Goal: Task Accomplishment & Management: Use online tool/utility

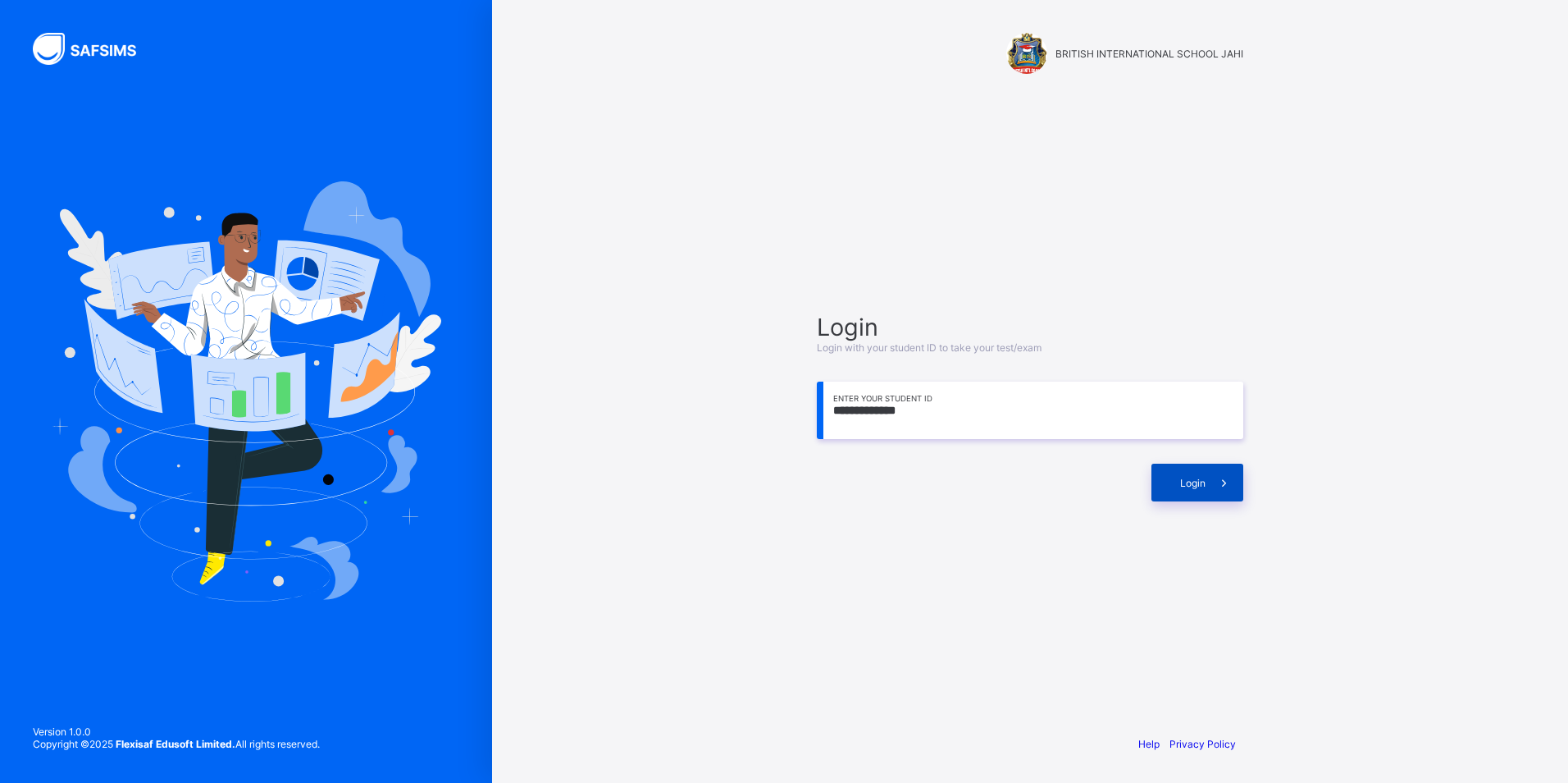
type input "**********"
click at [1182, 477] on span "Login" at bounding box center [1192, 483] width 25 height 12
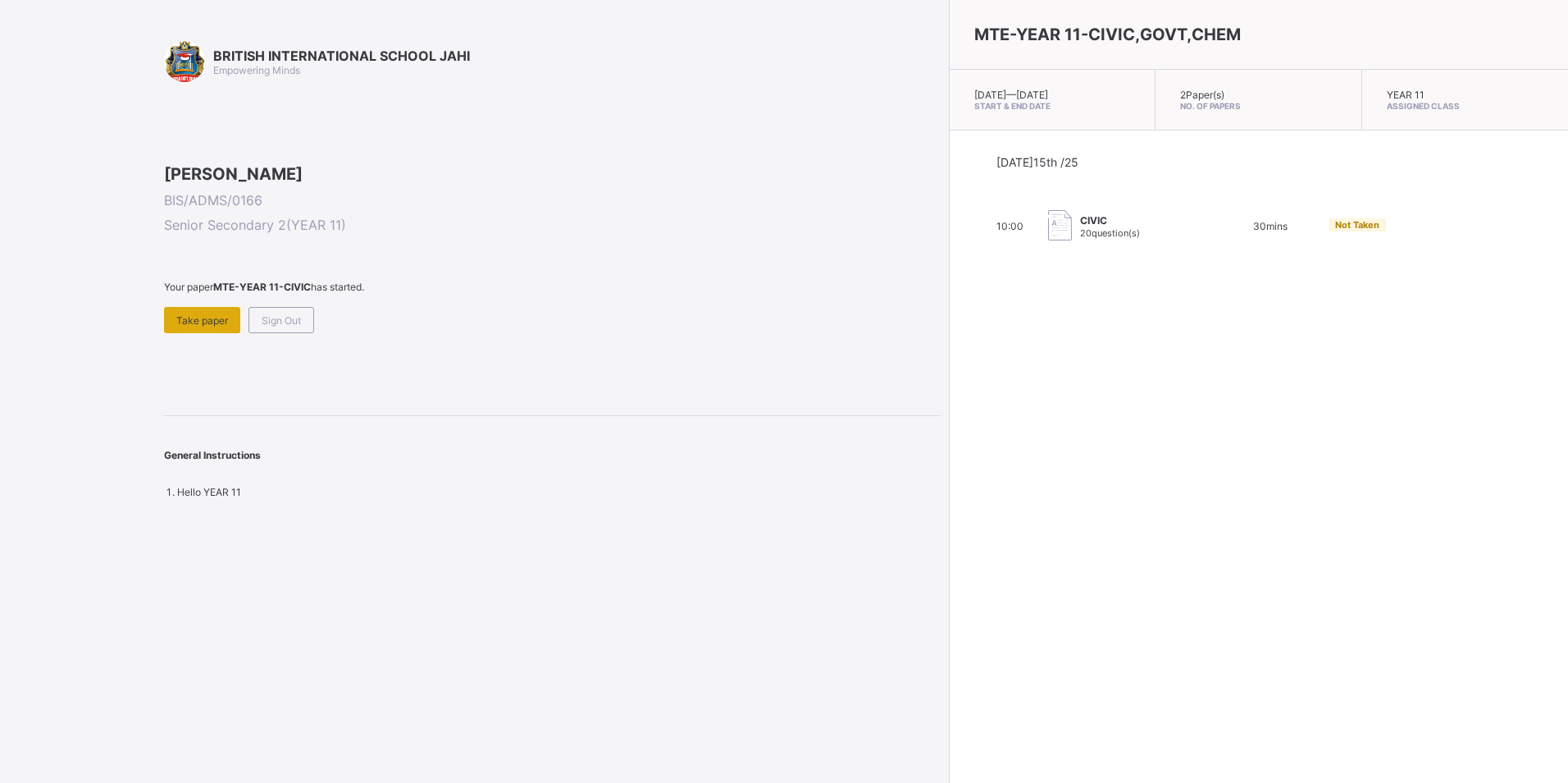
click at [197, 327] on span "Take paper" at bounding box center [202, 321] width 52 height 12
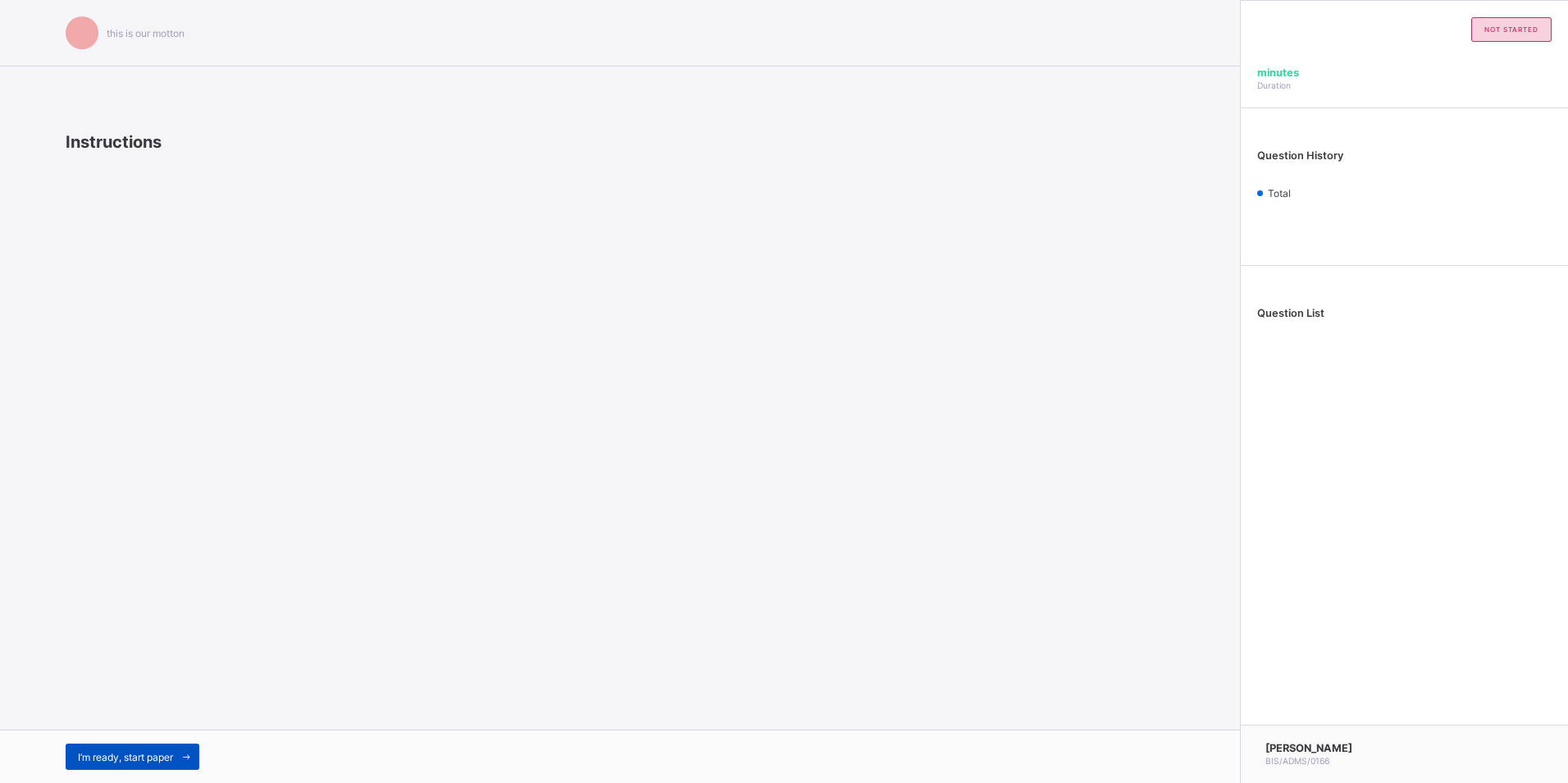
click at [146, 752] on span "I’m ready, start paper" at bounding box center [125, 757] width 95 height 12
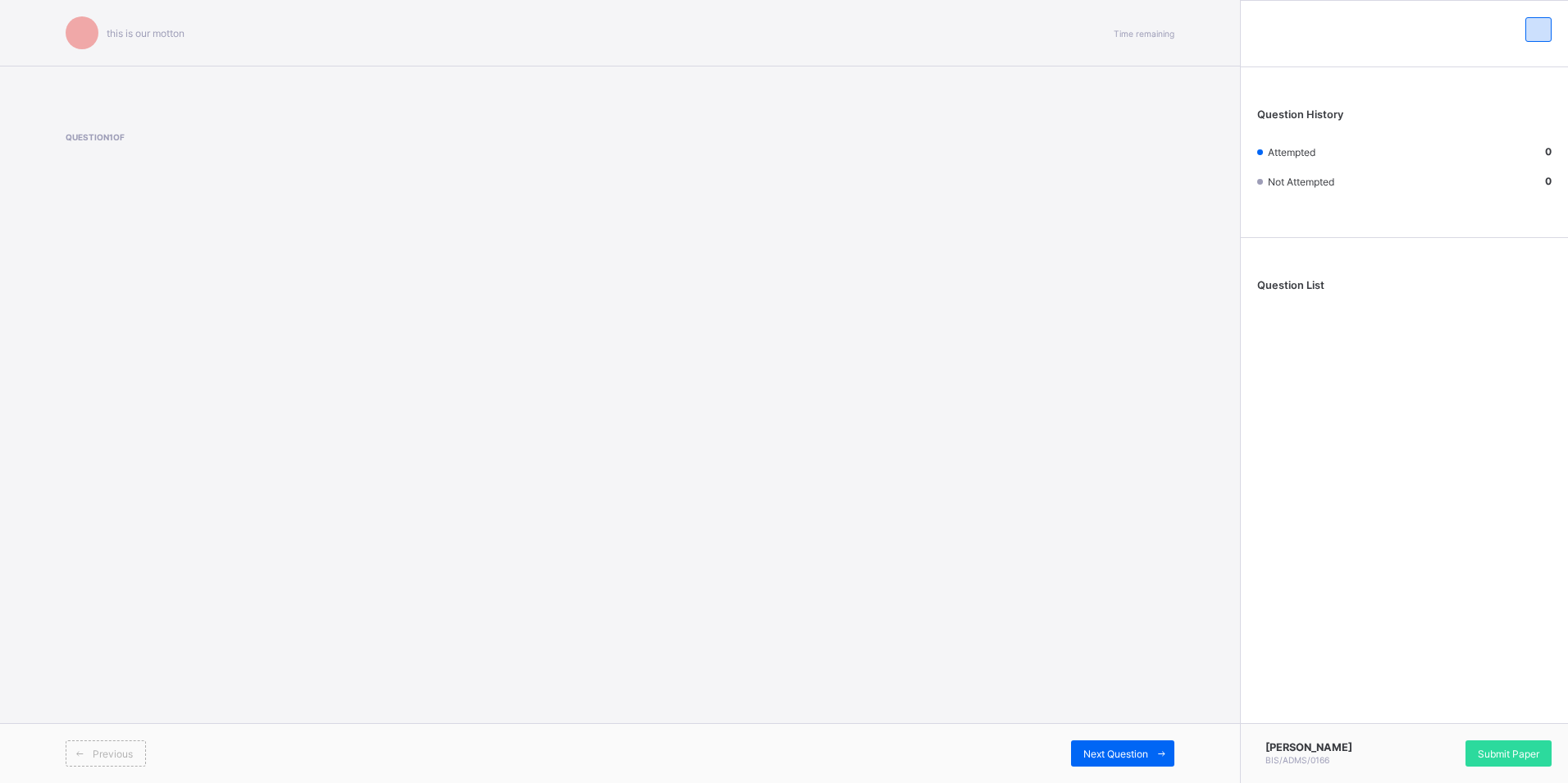
click at [335, 492] on div "this is our [PERSON_NAME] Time remaining Question 1 of Previous Next Question" at bounding box center [620, 392] width 1240 height 783
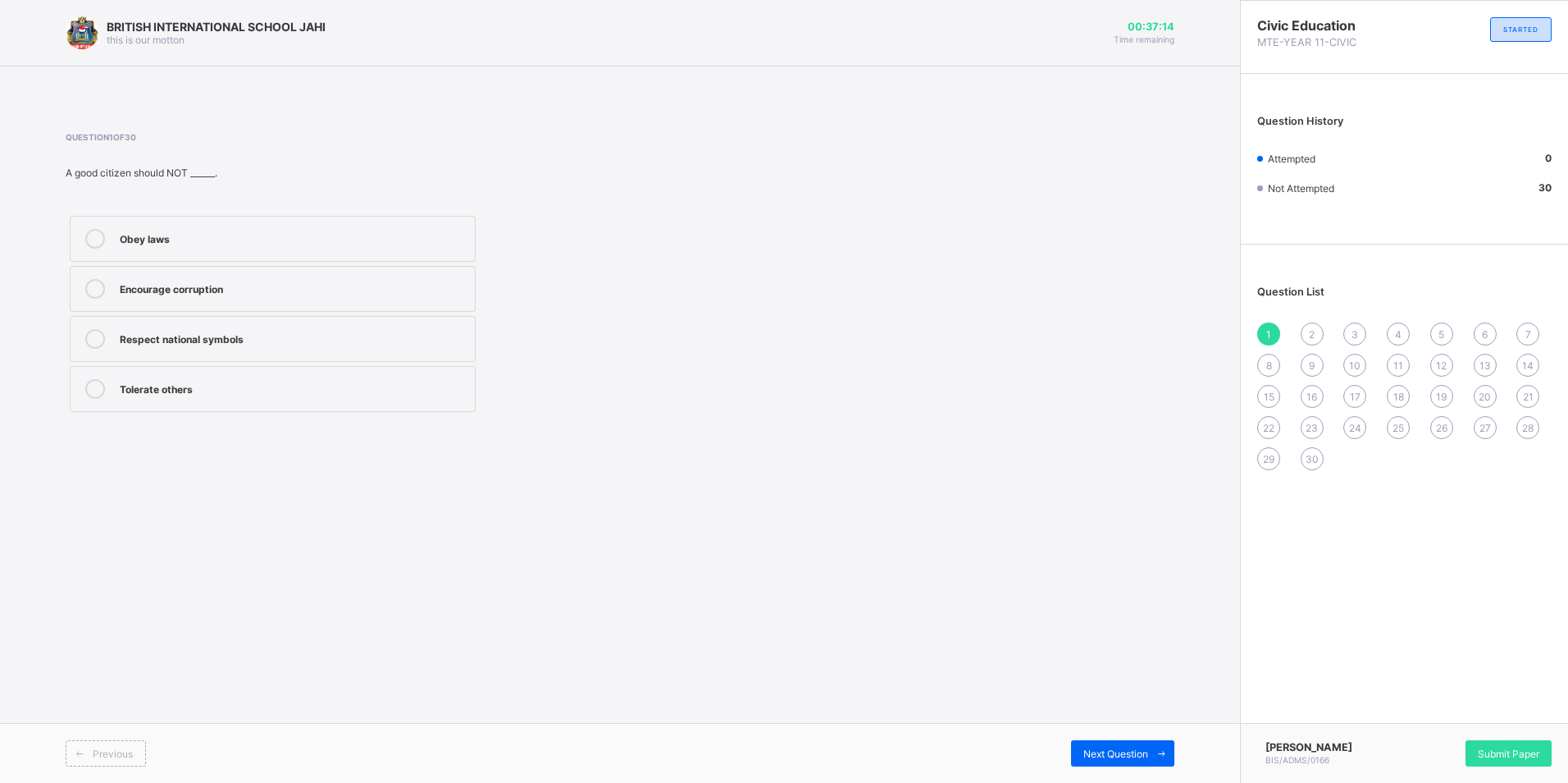
click at [238, 284] on div "Encourage corruption" at bounding box center [293, 287] width 347 height 17
click at [1102, 752] on span "Next Question" at bounding box center [1116, 753] width 65 height 12
click at [289, 286] on div "National integrity" at bounding box center [293, 287] width 347 height 17
click at [1134, 743] on div "Next Question" at bounding box center [1122, 753] width 103 height 26
click at [313, 241] on div "Inter-marriages" at bounding box center [293, 237] width 347 height 17
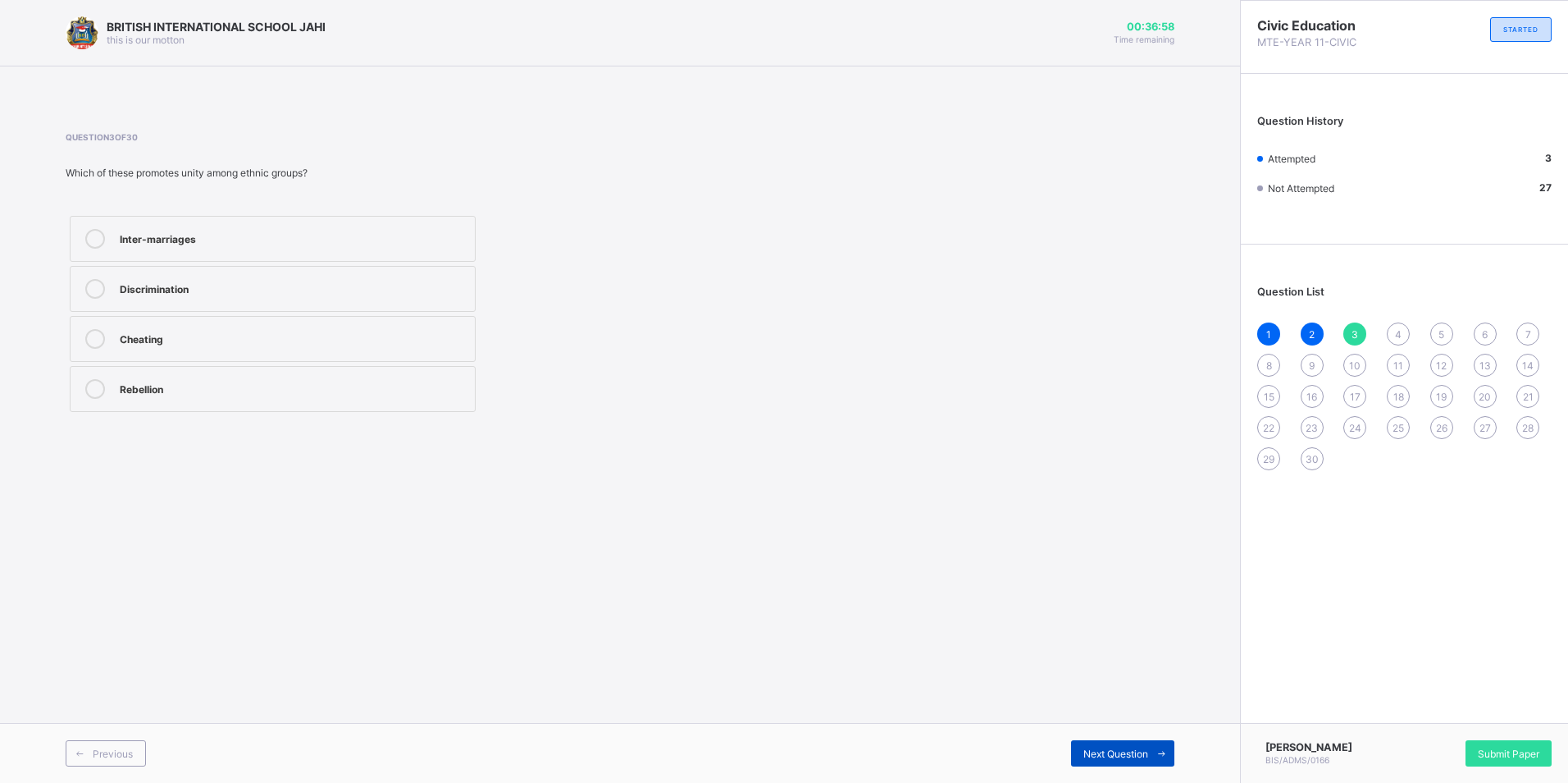
click at [1117, 745] on div "Next Question" at bounding box center [1122, 753] width 103 height 26
click at [261, 401] on label "National consciousness" at bounding box center [273, 389] width 406 height 46
click at [1130, 750] on span "Next Question" at bounding box center [1116, 753] width 65 height 12
click at [231, 393] on div "Honest" at bounding box center [293, 387] width 347 height 17
drag, startPoint x: 1100, startPoint y: 751, endPoint x: 1030, endPoint y: 722, distance: 75.8
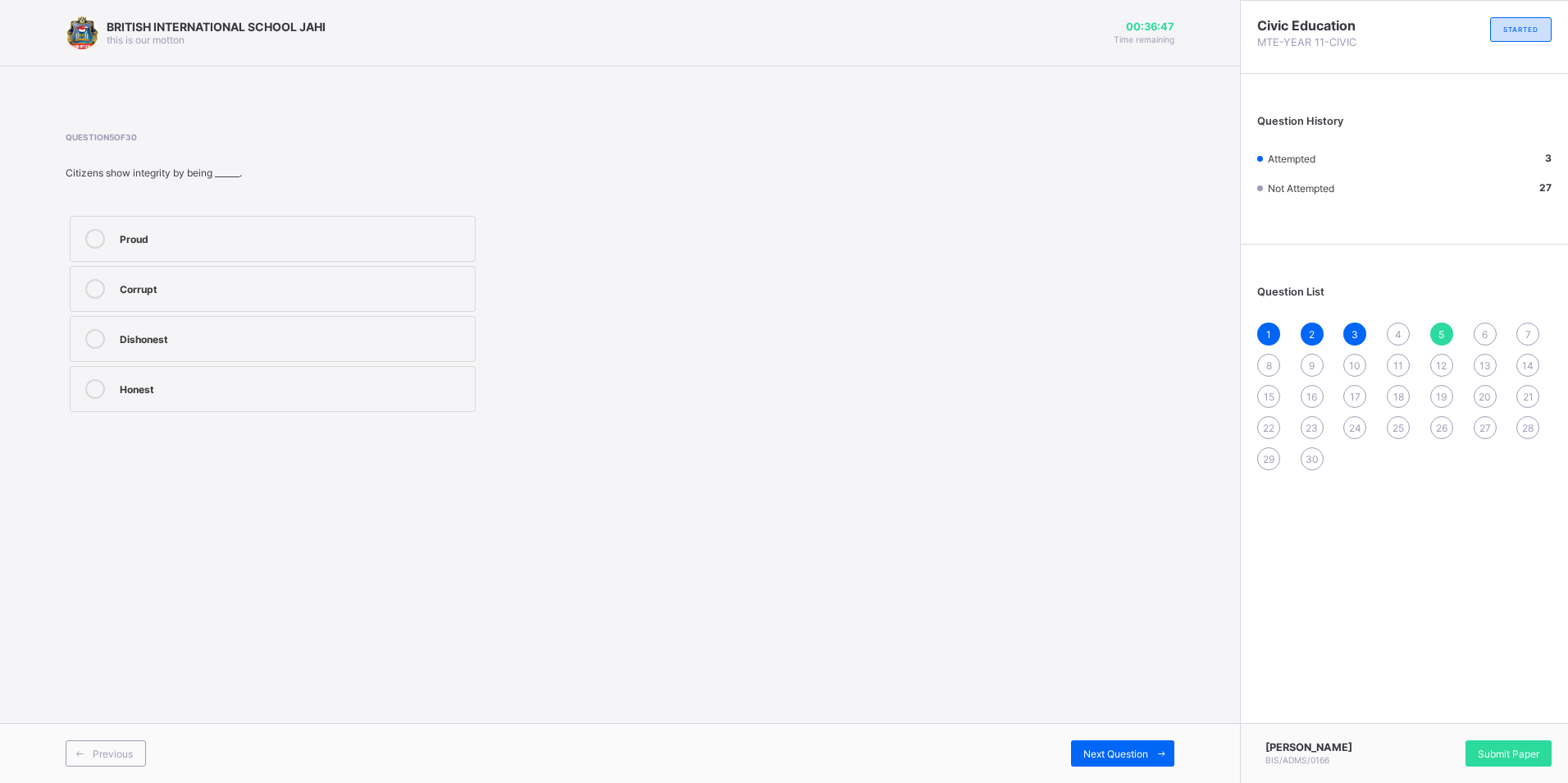
click at [1102, 751] on span "Next Question" at bounding box center [1116, 753] width 65 height 12
click at [168, 348] on div "National unity" at bounding box center [293, 339] width 347 height 20
click at [1095, 752] on span "Next Question" at bounding box center [1116, 753] width 65 height 12
click at [264, 265] on div "Corruption Unity Rebellion Conflict" at bounding box center [273, 314] width 414 height 204
click at [260, 285] on div "Unity" at bounding box center [293, 287] width 347 height 17
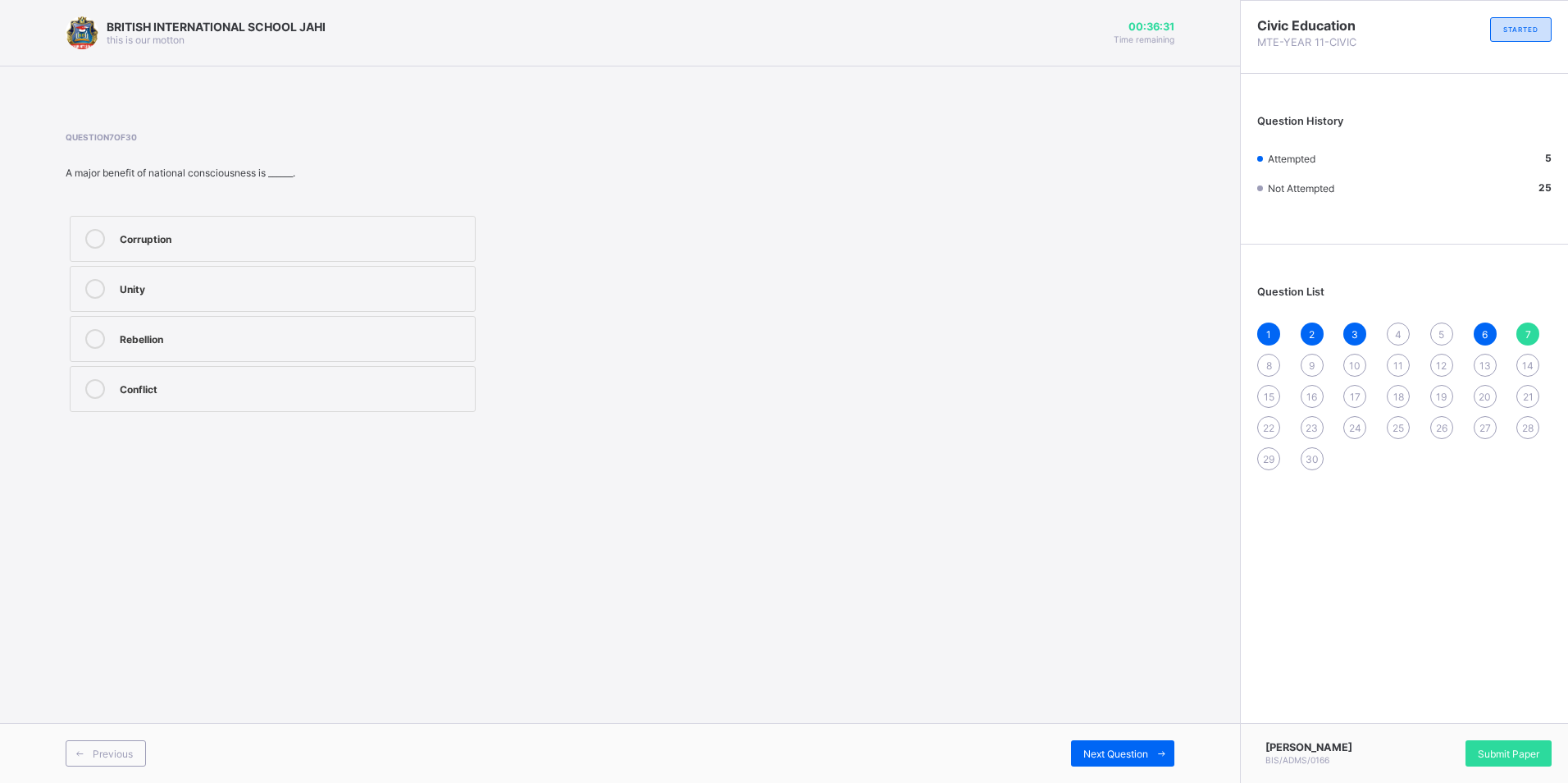
click at [1398, 333] on span "4" at bounding box center [1399, 335] width 7 height 12
click at [266, 387] on div "National consciousness" at bounding box center [293, 387] width 347 height 17
click at [1447, 336] on div "5" at bounding box center [1441, 334] width 23 height 23
click at [174, 392] on div "Honest" at bounding box center [293, 387] width 347 height 17
click at [1267, 360] on span "8" at bounding box center [1269, 365] width 6 height 12
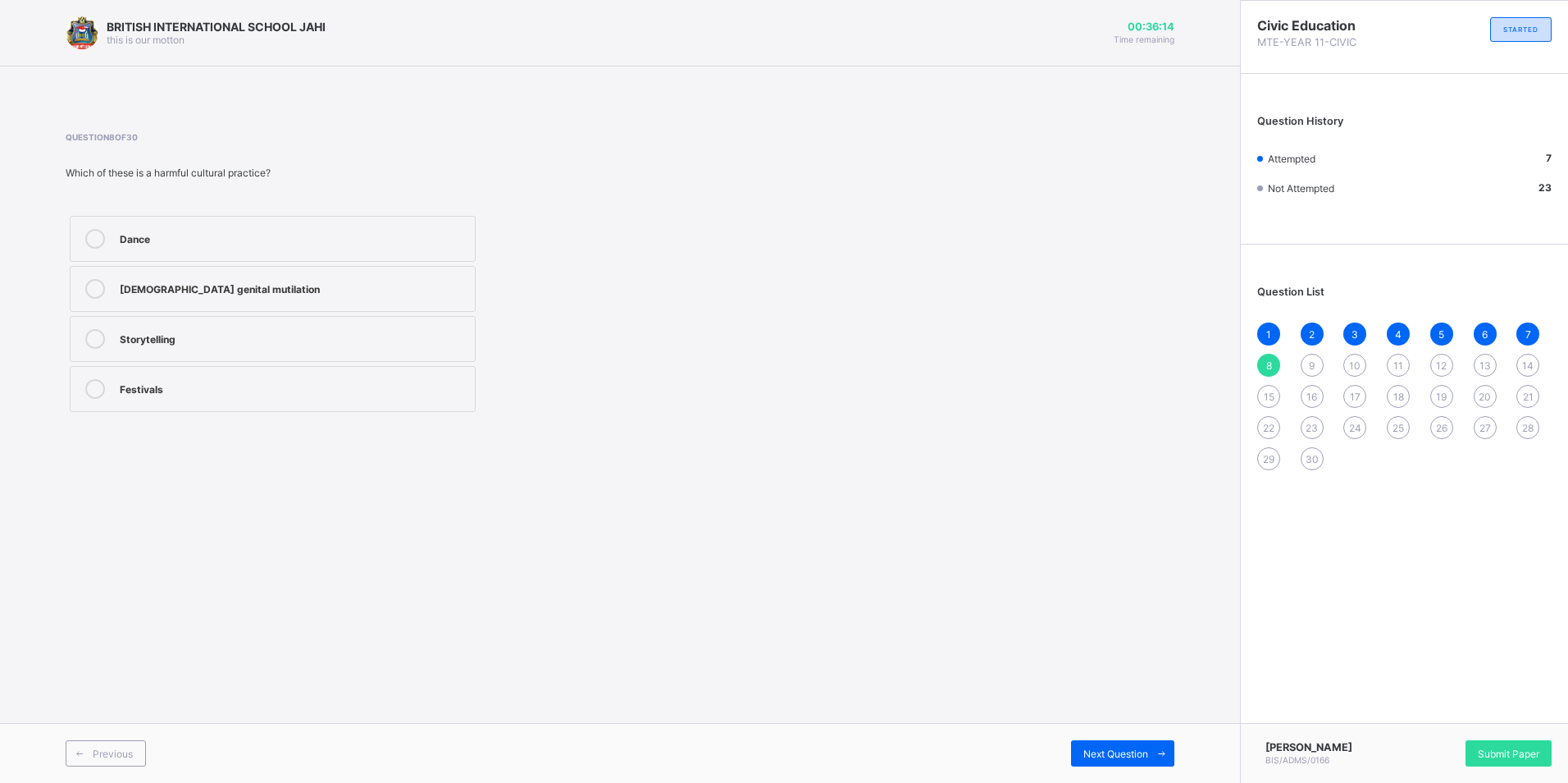
click at [87, 289] on icon at bounding box center [95, 288] width 20 height 20
click at [1106, 752] on span "Next Question" at bounding box center [1116, 753] width 65 height 12
click at [206, 341] on div "Tolerance" at bounding box center [293, 337] width 347 height 17
click at [1112, 745] on div "Next Question" at bounding box center [1122, 753] width 103 height 26
click at [1316, 360] on div "9" at bounding box center [1312, 365] width 23 height 23
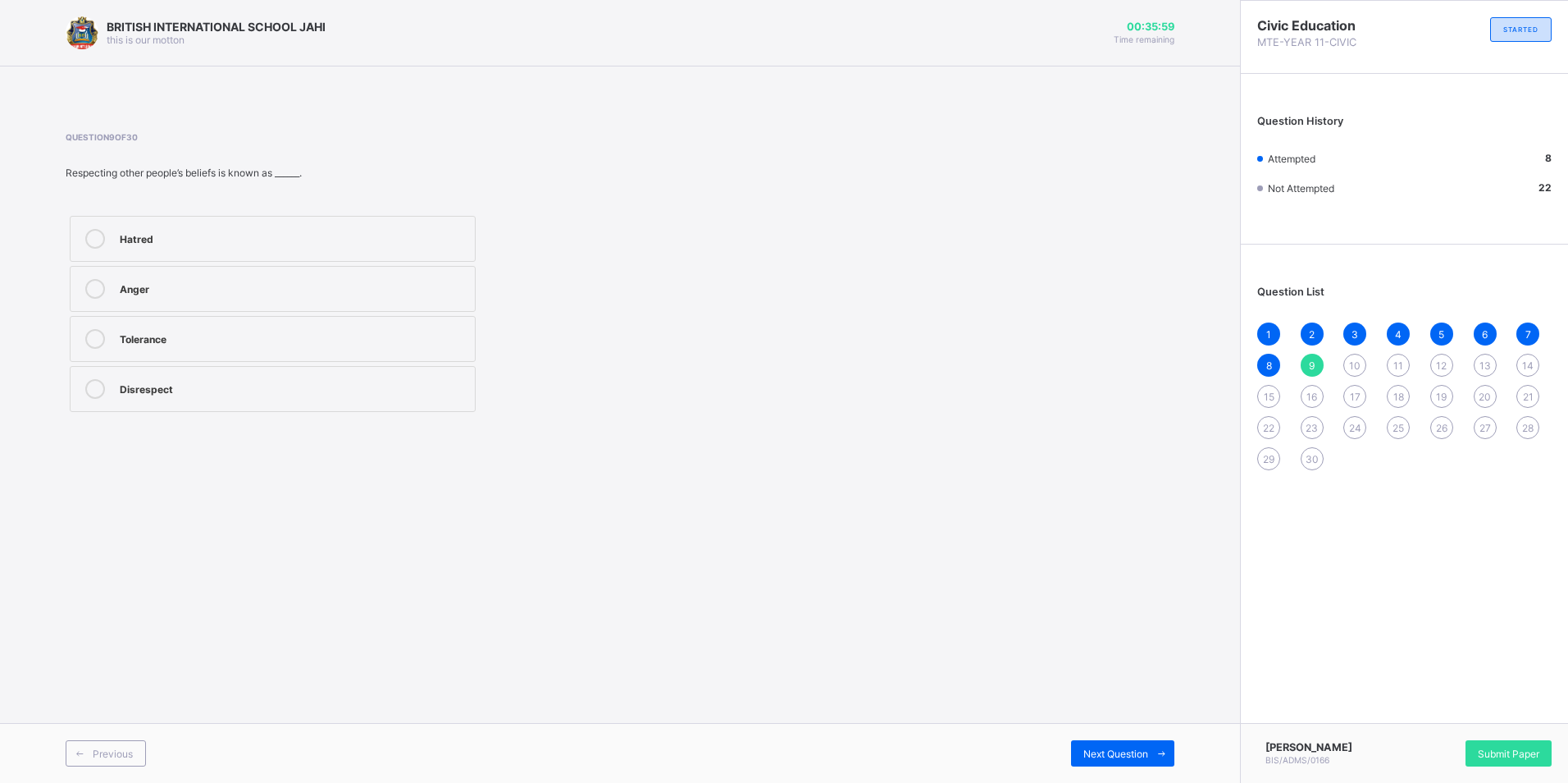
click at [94, 343] on icon at bounding box center [95, 339] width 20 height 20
click at [1096, 753] on span "Next Question" at bounding box center [1116, 753] width 65 height 12
click at [81, 238] on div at bounding box center [95, 239] width 33 height 20
click at [1115, 759] on span "Next Question" at bounding box center [1116, 753] width 65 height 12
click at [1352, 367] on span "10" at bounding box center [1355, 365] width 11 height 12
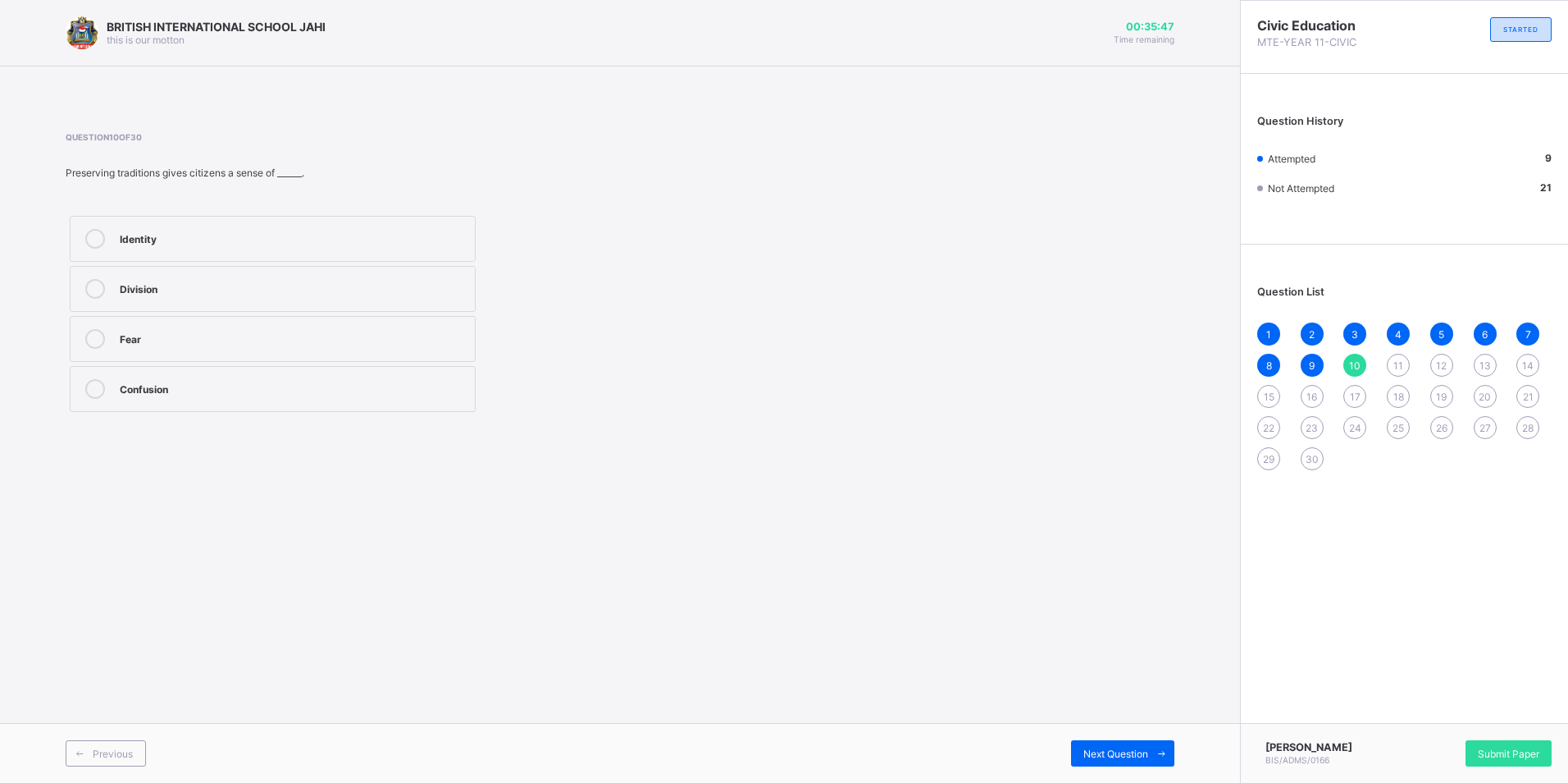
click at [89, 232] on icon at bounding box center [95, 239] width 20 height 20
click at [1102, 746] on div "Next Question" at bounding box center [1122, 753] width 103 height 26
click at [1356, 364] on span "10" at bounding box center [1355, 365] width 11 height 12
click at [116, 236] on label "Identity" at bounding box center [273, 239] width 406 height 46
click at [1101, 758] on span "Next Question" at bounding box center [1116, 753] width 65 height 12
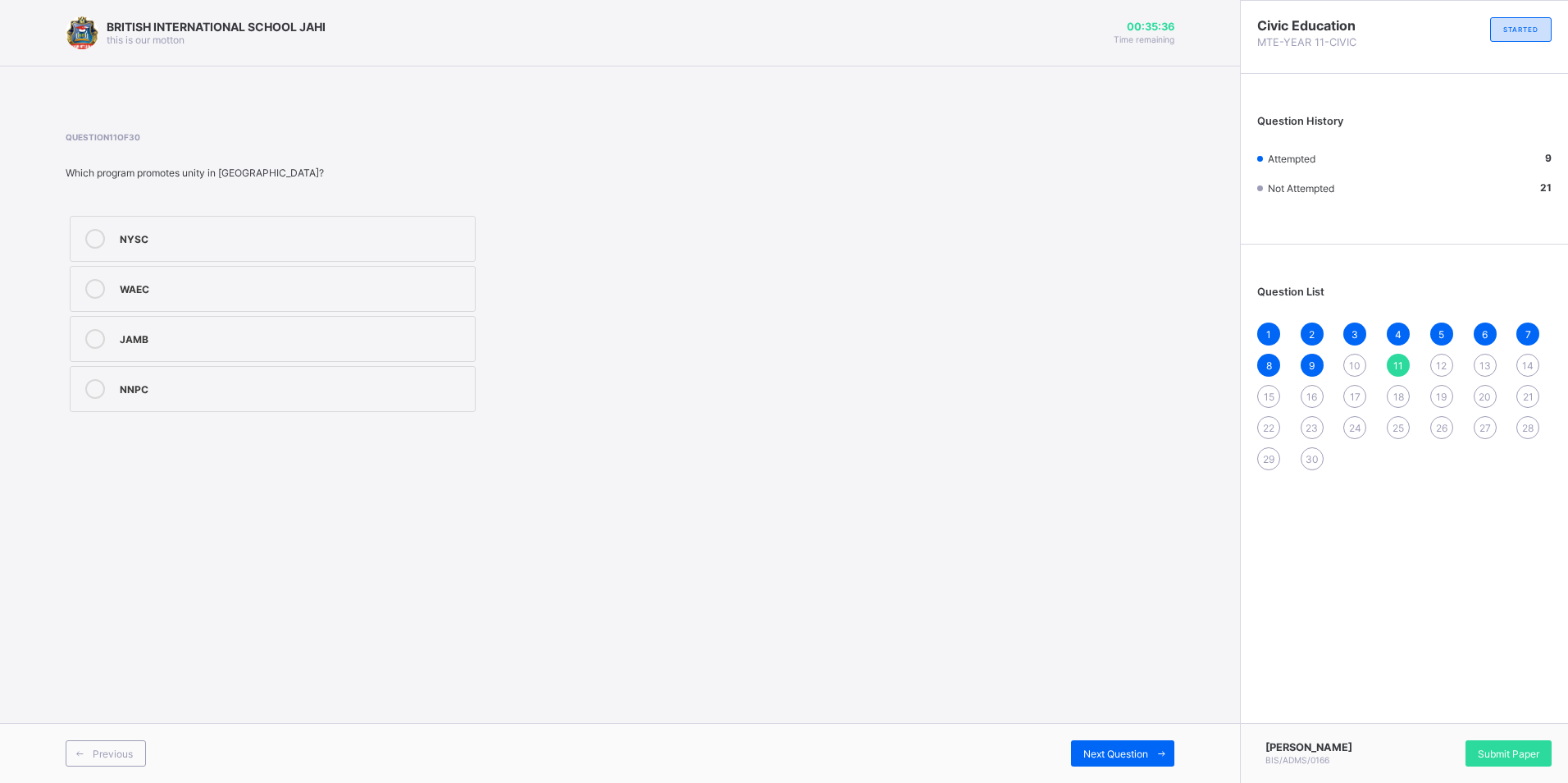
click at [1351, 364] on span "10" at bounding box center [1355, 365] width 11 height 12
click at [94, 235] on icon at bounding box center [95, 239] width 20 height 20
drag, startPoint x: 1086, startPoint y: 752, endPoint x: 1080, endPoint y: 739, distance: 14.3
click at [1087, 752] on span "Next Question" at bounding box center [1116, 753] width 65 height 12
click at [101, 234] on icon at bounding box center [95, 239] width 20 height 20
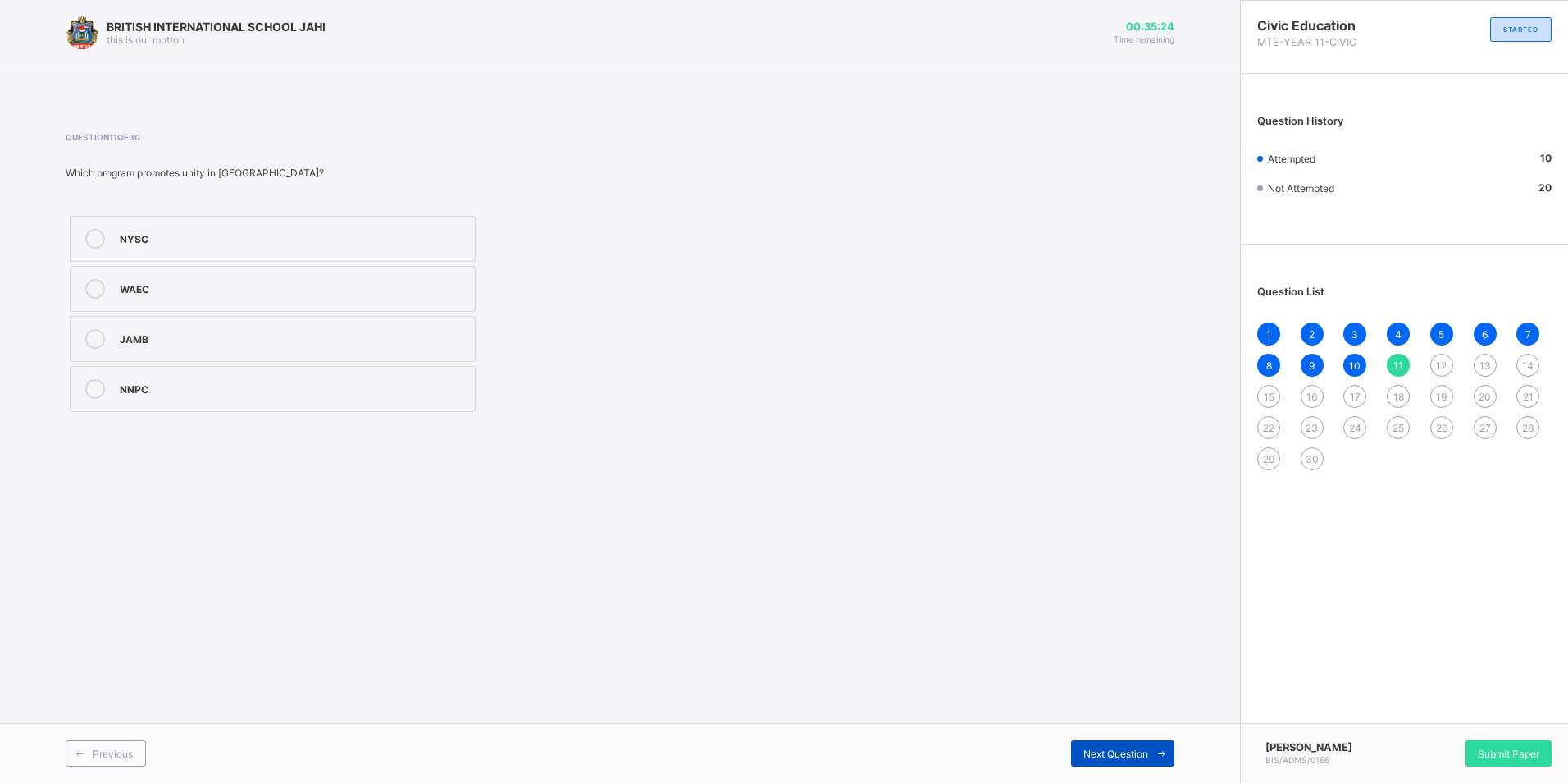
click at [1130, 752] on span "Next Question" at bounding box center [1116, 753] width 65 height 12
click at [1313, 363] on span "9" at bounding box center [1312, 365] width 6 height 12
click at [1369, 363] on div "1 2 3 4 5 6 7 8 9 10 11 12 13 14 15 16 17 18 19 20 21 22 23 24 25 26 27 28 29 30" at bounding box center [1404, 396] width 294 height 148
click at [1347, 367] on div "10" at bounding box center [1355, 365] width 23 height 23
click at [1404, 361] on div "11" at bounding box center [1399, 365] width 23 height 23
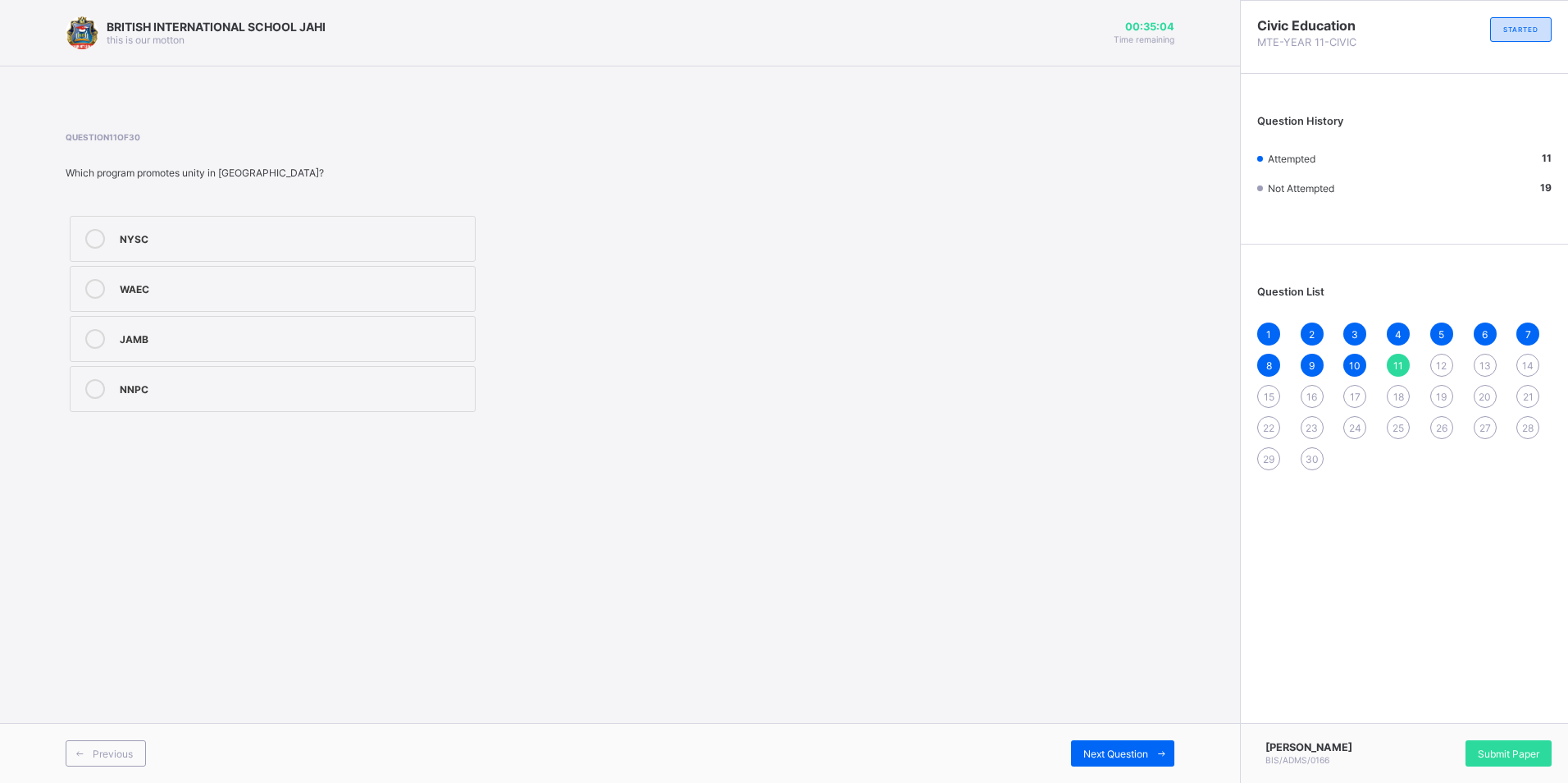
click at [284, 239] on div "NYSC" at bounding box center [293, 237] width 347 height 17
click at [1094, 750] on span "Next Question" at bounding box center [1116, 753] width 65 height 12
click at [289, 328] on label "Unity" at bounding box center [273, 338] width 406 height 46
click at [1129, 751] on span "Next Question" at bounding box center [1116, 753] width 65 height 12
click at [121, 755] on span "Previous" at bounding box center [113, 753] width 40 height 12
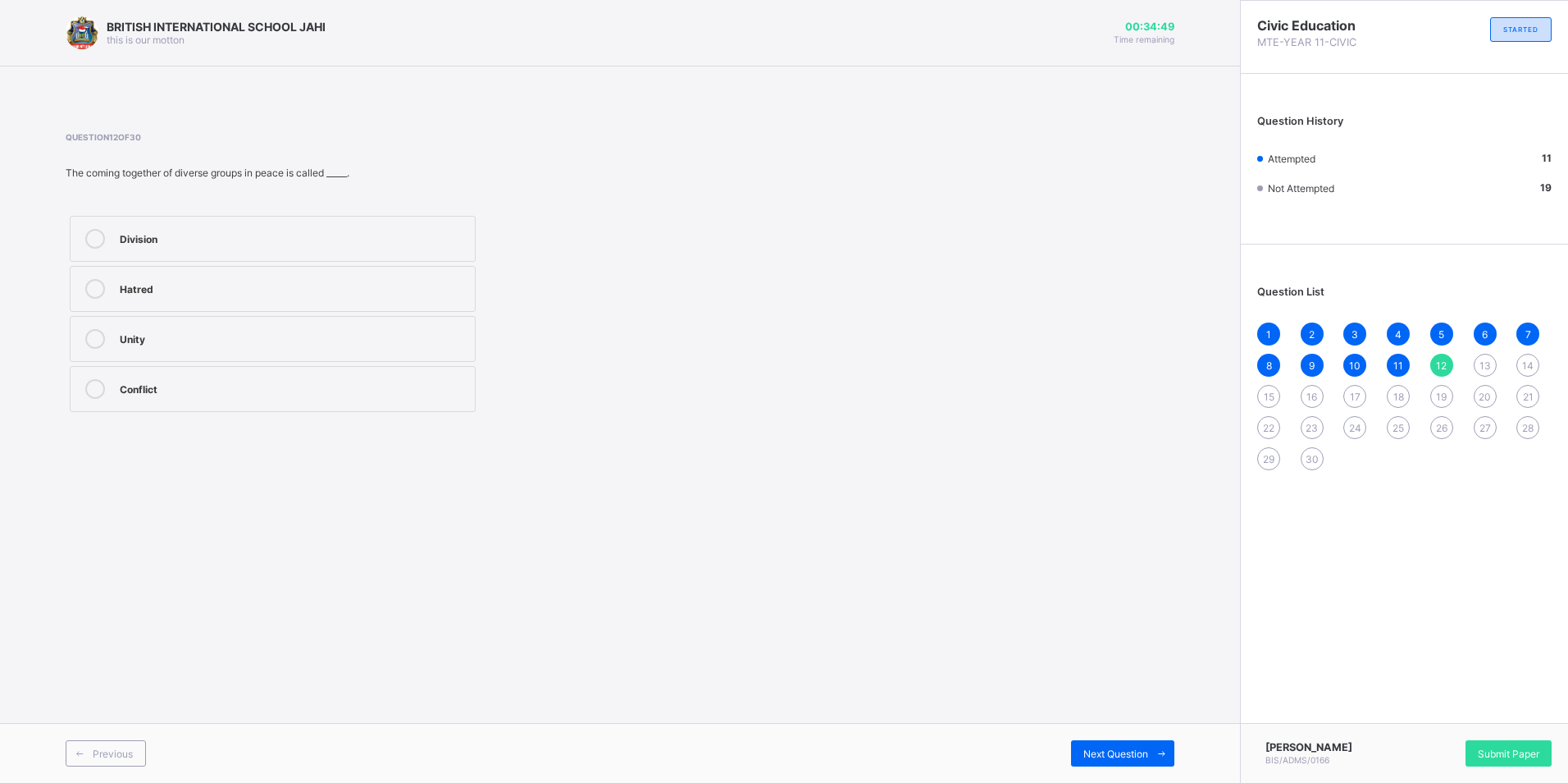
click at [96, 343] on icon at bounding box center [95, 339] width 20 height 20
click at [1096, 753] on span "Next Question" at bounding box center [1116, 753] width 65 height 12
drag, startPoint x: 102, startPoint y: 745, endPoint x: 294, endPoint y: 689, distance: 200.0
click at [105, 745] on div "Previous" at bounding box center [106, 753] width 80 height 26
click at [1153, 747] on span at bounding box center [1161, 753] width 26 height 26
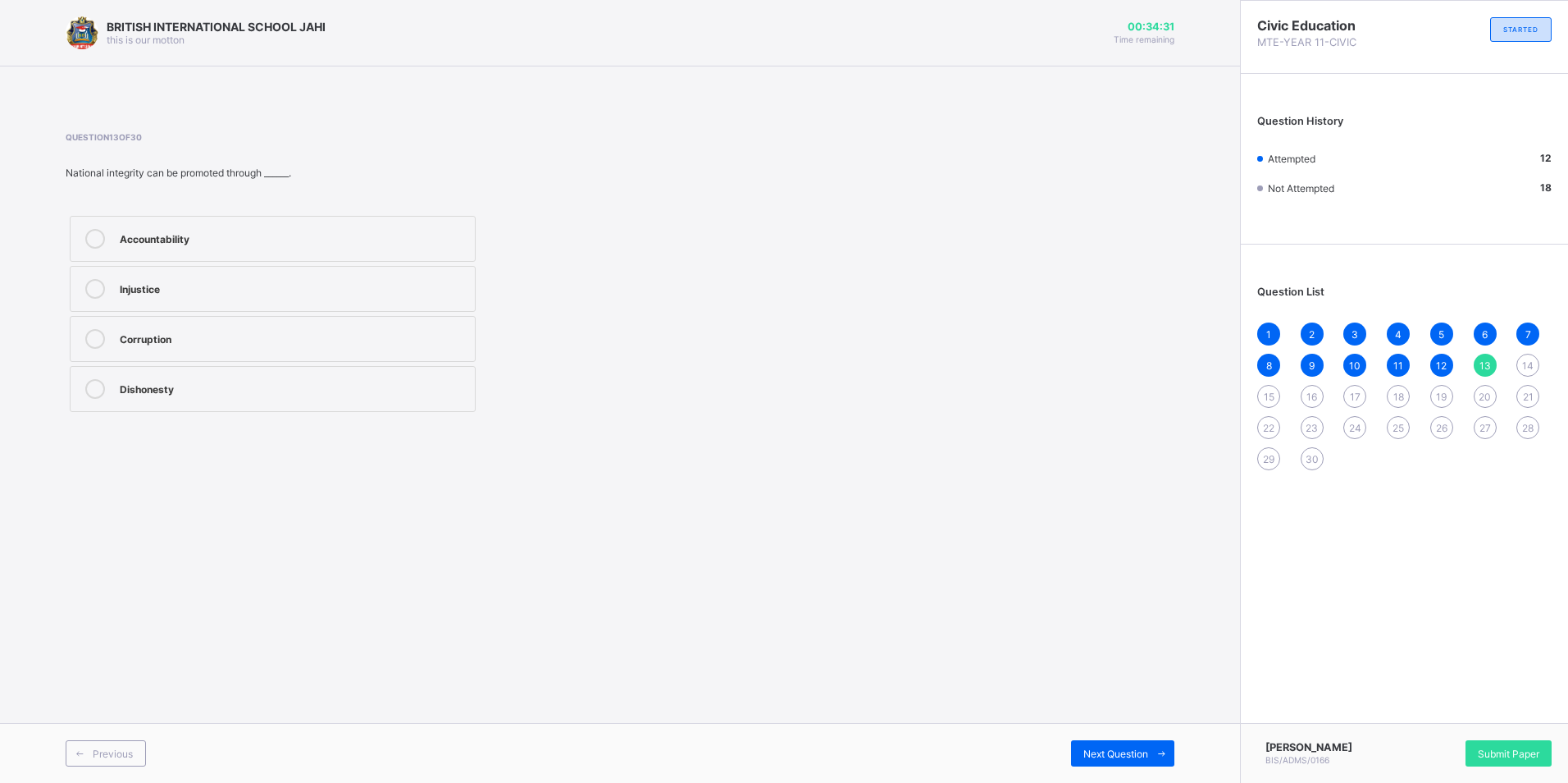
click at [218, 239] on div "Accountability" at bounding box center [293, 237] width 347 height 17
click at [1107, 752] on span "Next Question" at bounding box center [1116, 753] width 65 height 12
click at [122, 747] on span "Previous" at bounding box center [113, 753] width 40 height 12
click at [244, 230] on div "Accountability" at bounding box center [293, 237] width 347 height 17
click at [1095, 755] on span "Next Question" at bounding box center [1116, 753] width 65 height 12
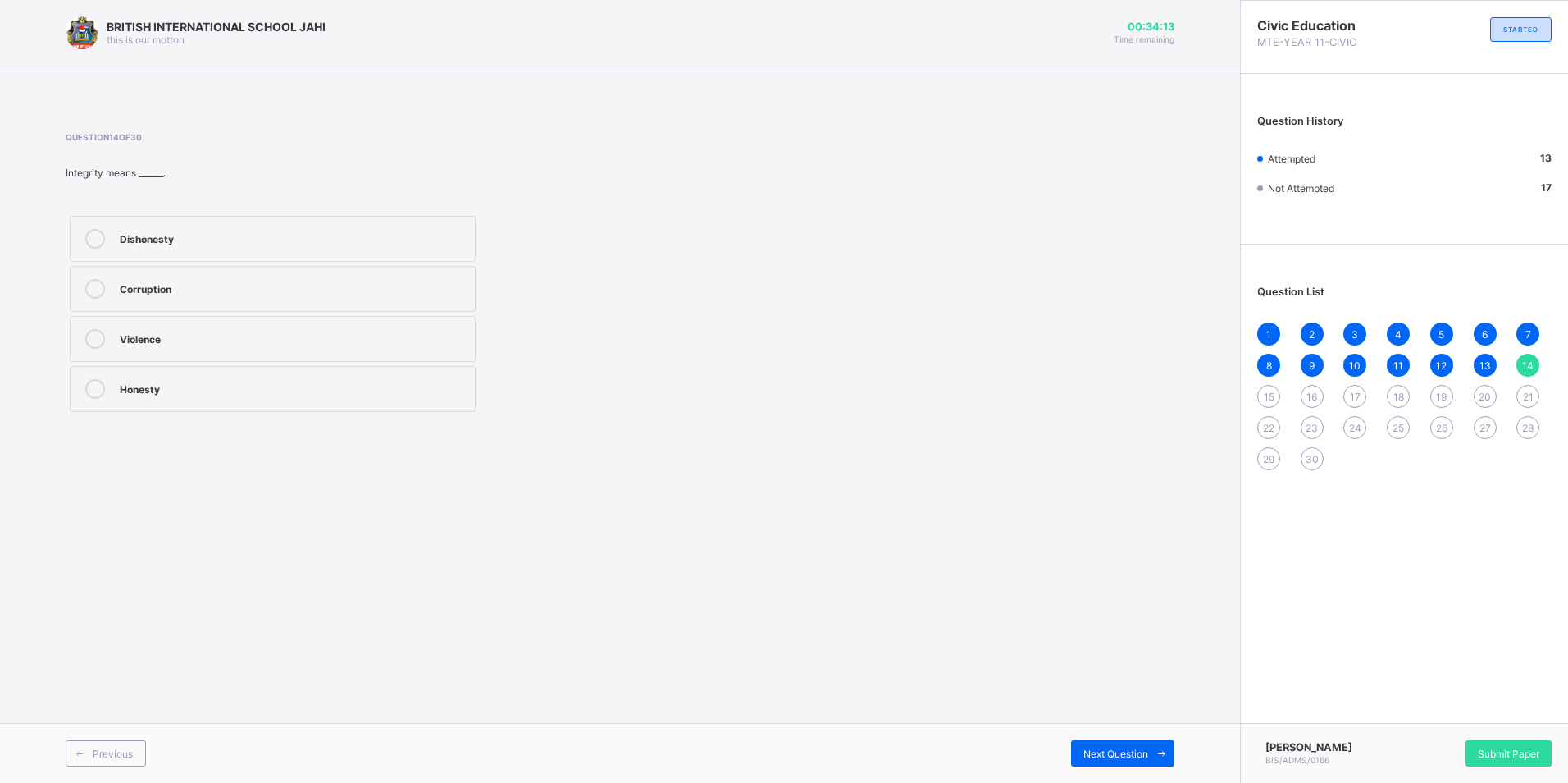
click at [92, 387] on icon at bounding box center [95, 389] width 20 height 20
click at [1143, 749] on span "Next Question" at bounding box center [1116, 753] width 65 height 12
click at [84, 392] on div at bounding box center [95, 389] width 33 height 20
click at [1097, 751] on span "Next Question" at bounding box center [1116, 753] width 65 height 12
click at [100, 738] on div "Previous Next Question" at bounding box center [620, 752] width 1240 height 60
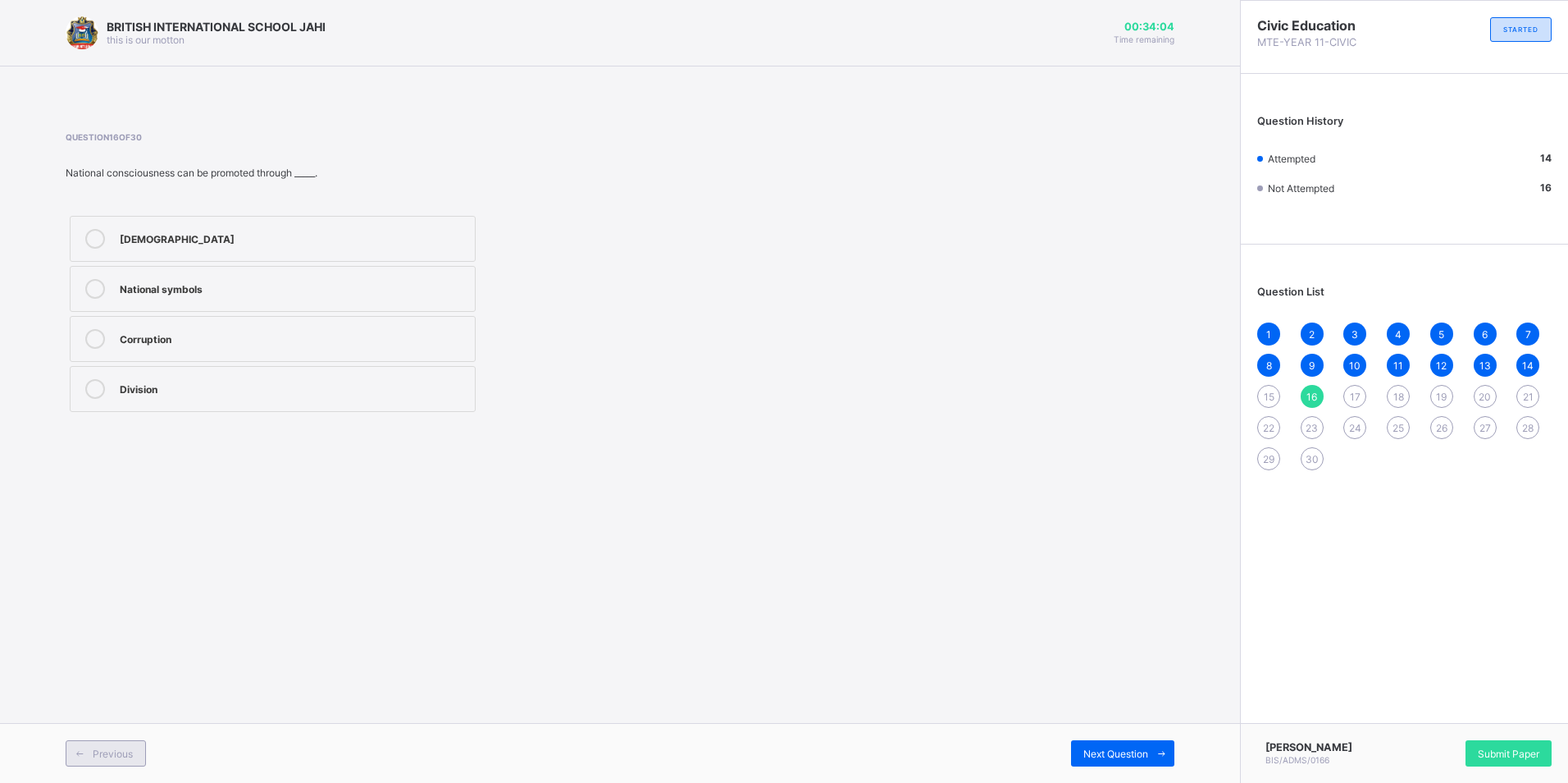
click at [114, 749] on span "Previous" at bounding box center [113, 753] width 40 height 12
click at [173, 374] on label "National school uniform" at bounding box center [273, 389] width 406 height 46
click at [1141, 747] on span "Next Question" at bounding box center [1116, 753] width 65 height 12
click at [110, 286] on div at bounding box center [95, 288] width 33 height 20
click at [1132, 744] on div "Next Question" at bounding box center [1122, 753] width 103 height 26
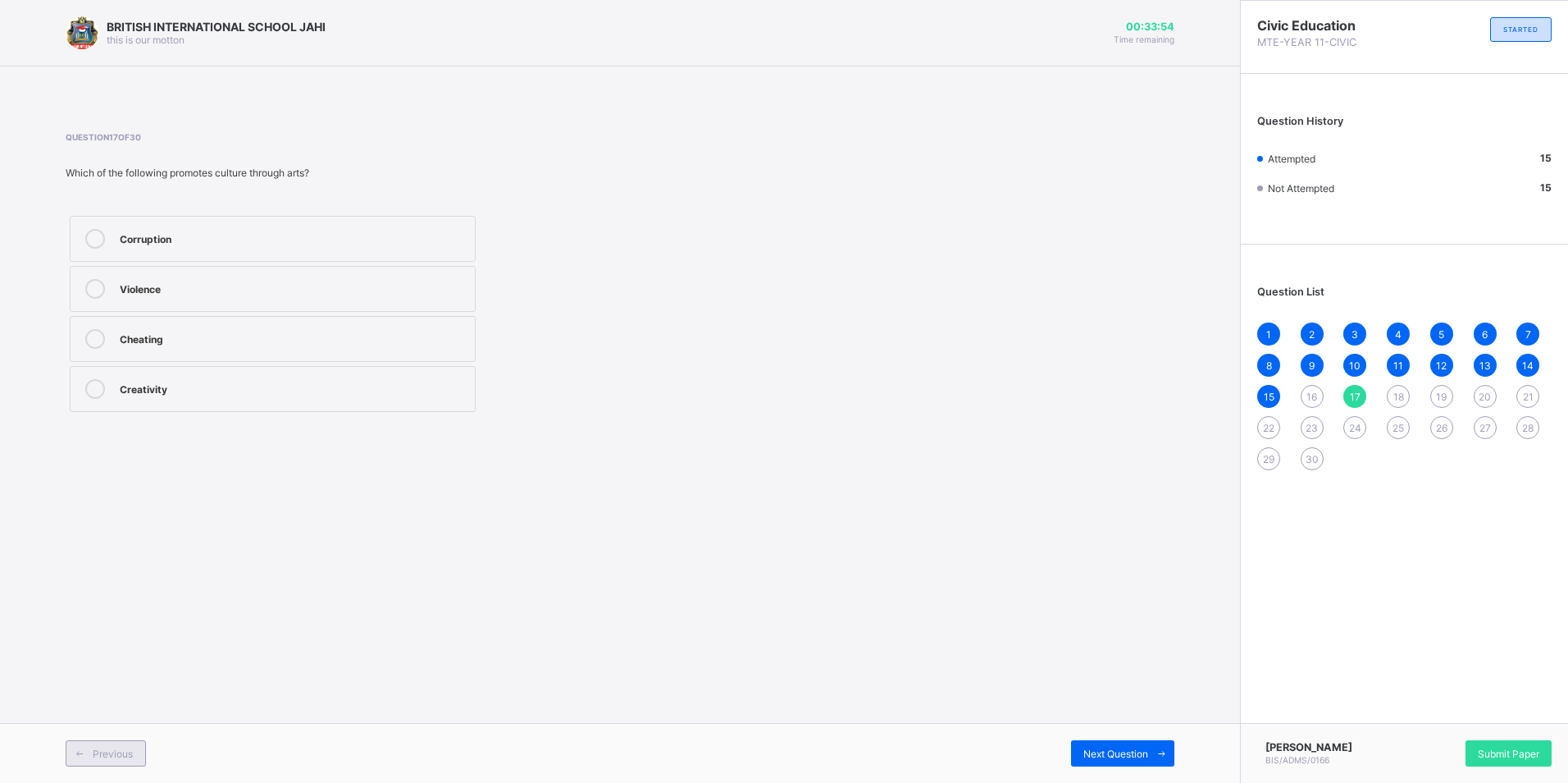
click at [87, 746] on span at bounding box center [79, 753] width 26 height 26
click at [94, 286] on icon at bounding box center [95, 288] width 20 height 20
click at [1108, 749] on span "Next Question" at bounding box center [1116, 753] width 65 height 12
click at [248, 378] on label "Creativity" at bounding box center [273, 389] width 406 height 46
click at [1109, 754] on span "Next Question" at bounding box center [1116, 753] width 65 height 12
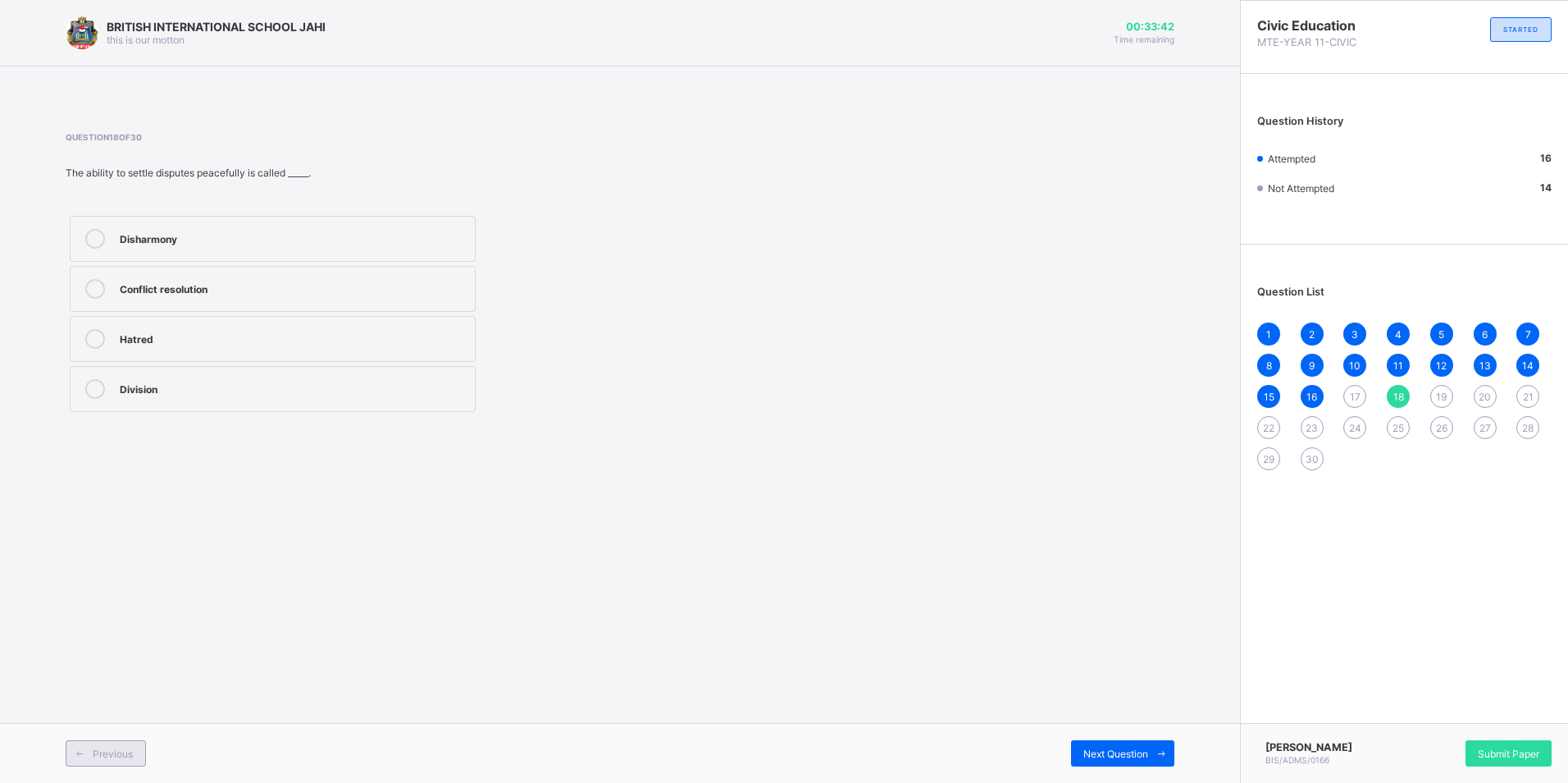
click at [110, 754] on span "Previous" at bounding box center [113, 753] width 40 height 12
click at [89, 392] on icon at bounding box center [95, 389] width 20 height 20
click at [1143, 748] on span "Next Question" at bounding box center [1116, 753] width 65 height 12
click at [88, 290] on icon at bounding box center [95, 288] width 20 height 20
click at [1097, 751] on span "Next Question" at bounding box center [1116, 753] width 65 height 12
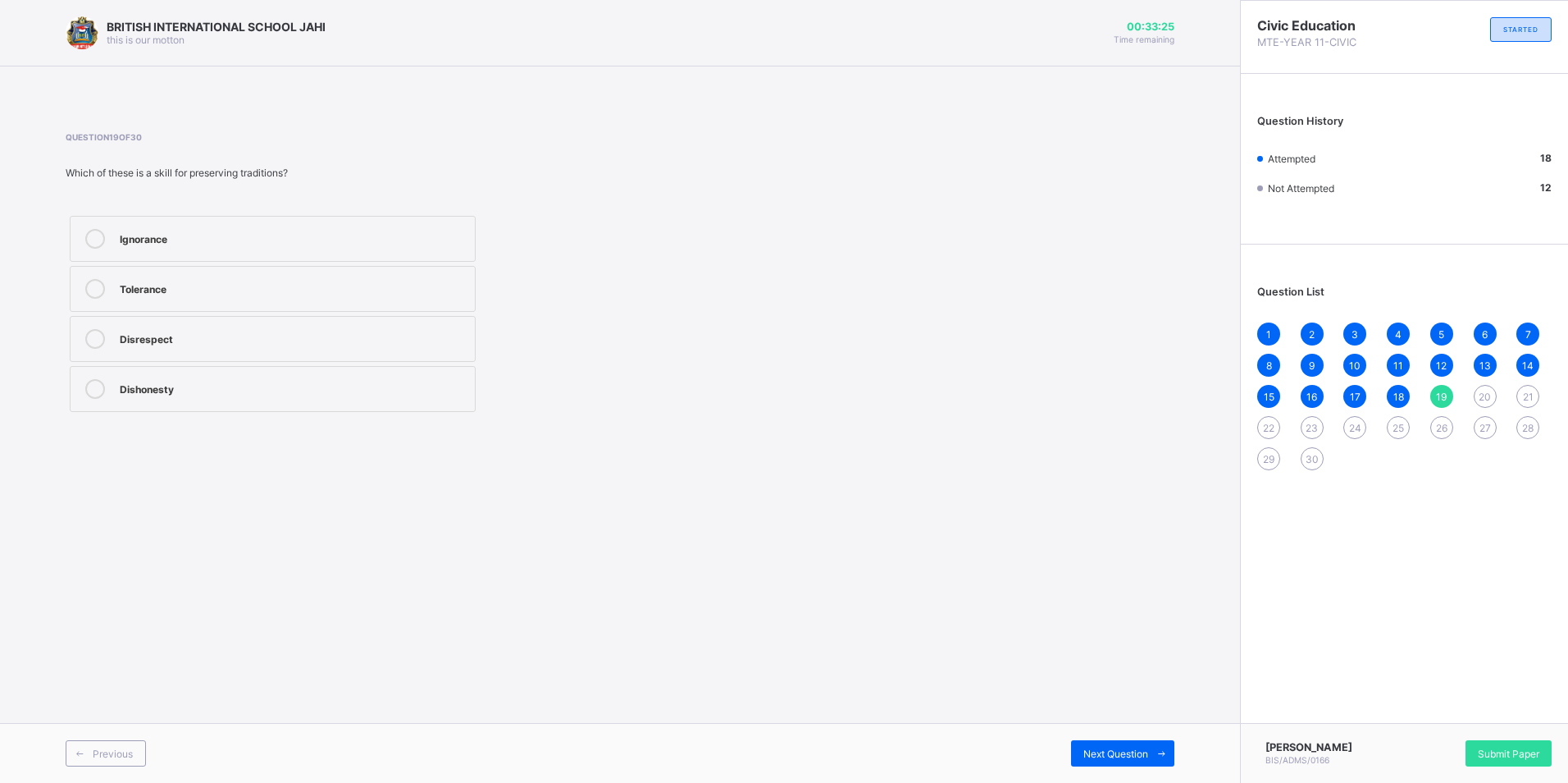
click at [95, 285] on icon at bounding box center [95, 288] width 20 height 20
click at [1124, 751] on span "Next Question" at bounding box center [1116, 753] width 65 height 12
click at [93, 764] on div "Previous" at bounding box center [106, 753] width 80 height 26
click at [95, 290] on icon at bounding box center [95, 288] width 20 height 20
click at [1136, 750] on span "Next Question" at bounding box center [1116, 753] width 65 height 12
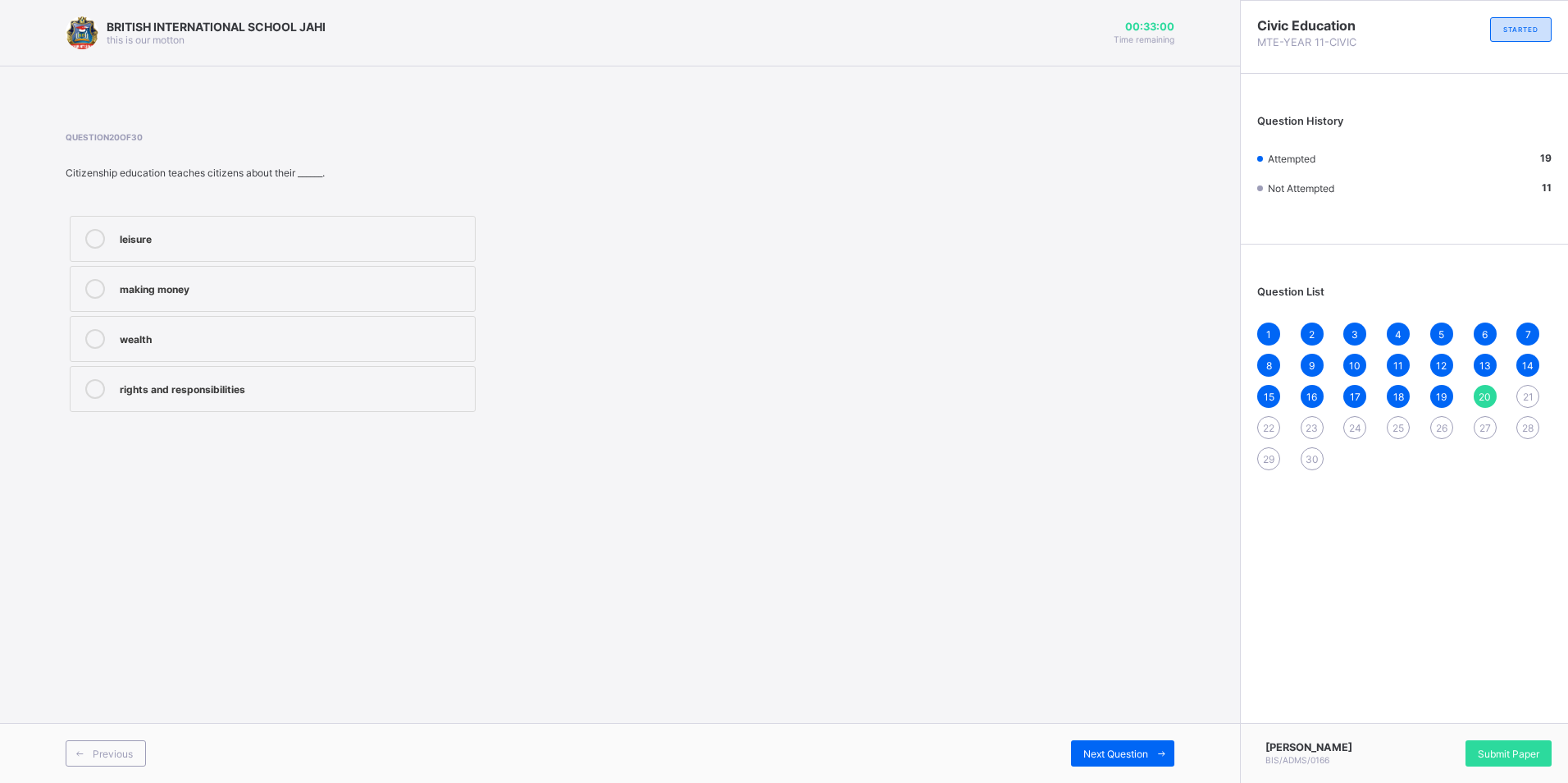
click at [96, 392] on icon at bounding box center [95, 389] width 20 height 20
click at [1118, 748] on span "Next Question" at bounding box center [1116, 753] width 65 height 12
click at [89, 288] on icon at bounding box center [95, 288] width 20 height 20
click at [1122, 750] on span "Next Question" at bounding box center [1116, 753] width 65 height 12
click at [90, 289] on icon at bounding box center [95, 288] width 20 height 20
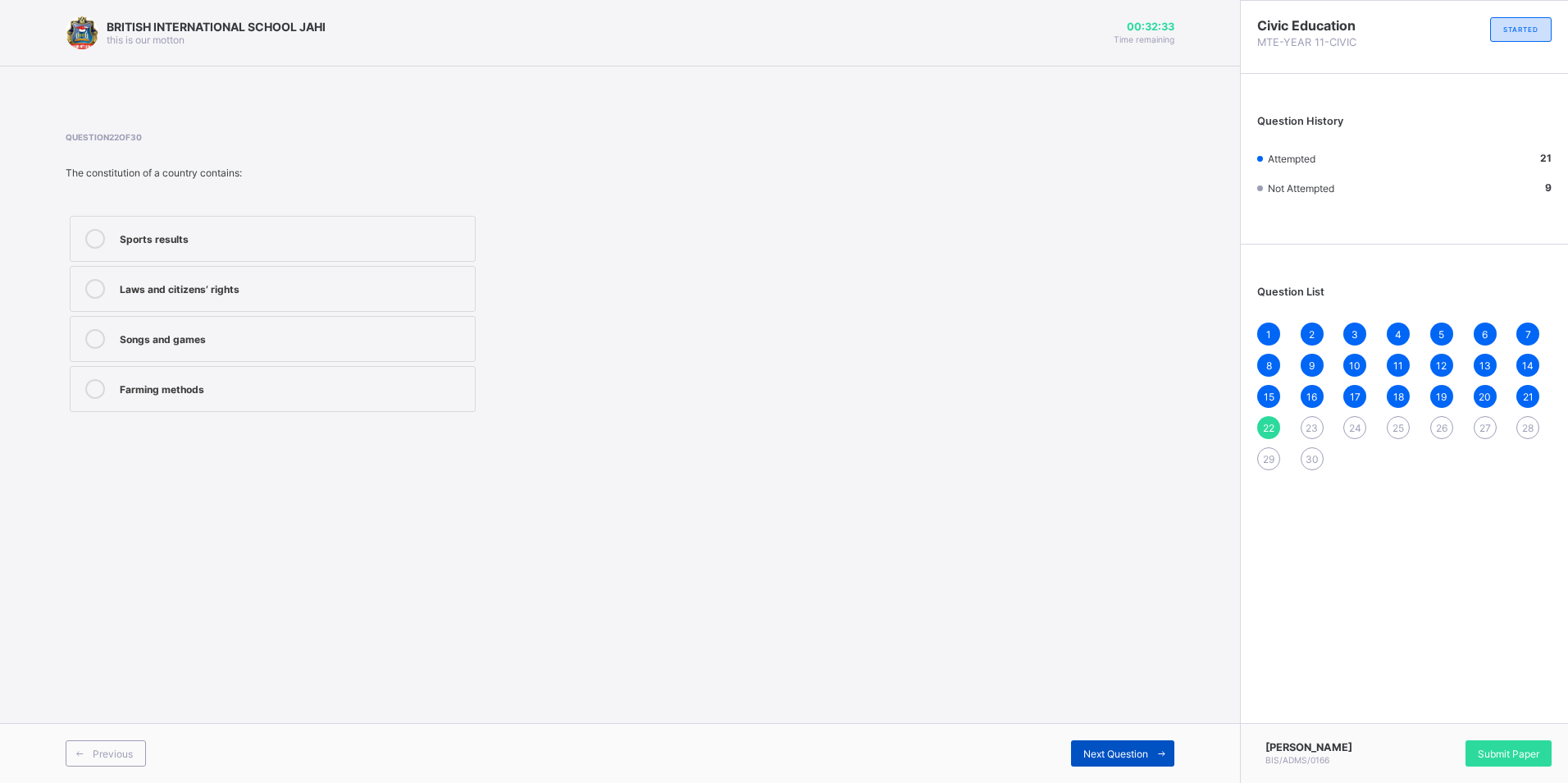
click at [1098, 752] on span "Next Question" at bounding box center [1116, 753] width 65 height 12
click at [91, 234] on icon at bounding box center [95, 239] width 20 height 20
click at [1133, 747] on span "Next Question" at bounding box center [1116, 753] width 65 height 12
click at [84, 286] on div at bounding box center [95, 288] width 33 height 20
click at [1095, 751] on span "Next Question" at bounding box center [1116, 753] width 65 height 12
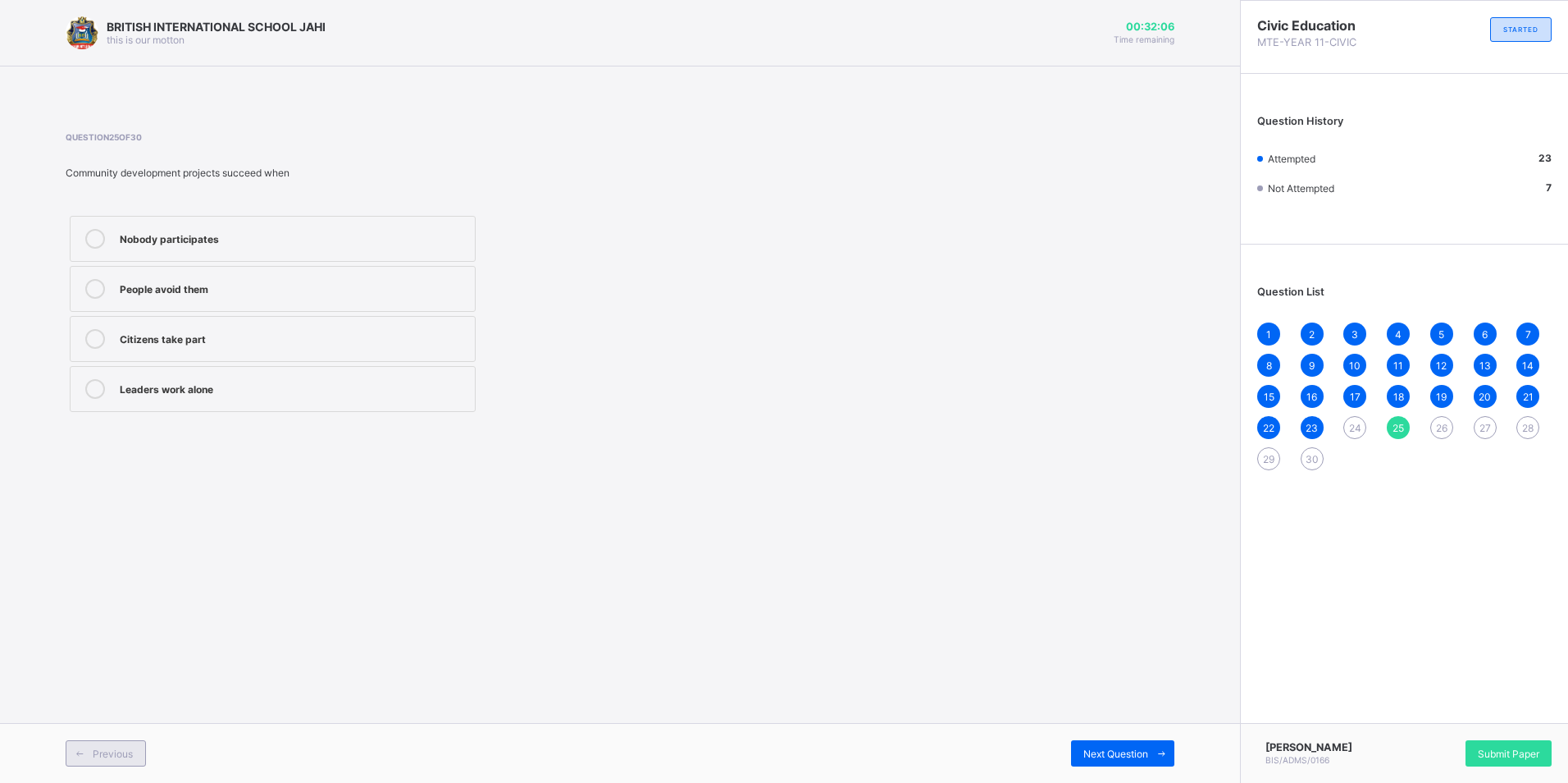
click at [105, 752] on span "Previous" at bounding box center [113, 753] width 40 height 12
click at [100, 329] on label "Cooperating with others" at bounding box center [273, 338] width 406 height 46
click at [94, 286] on icon at bounding box center [95, 288] width 20 height 20
click at [1136, 745] on div "Next Question" at bounding box center [1122, 753] width 103 height 26
click at [92, 338] on icon at bounding box center [95, 339] width 20 height 20
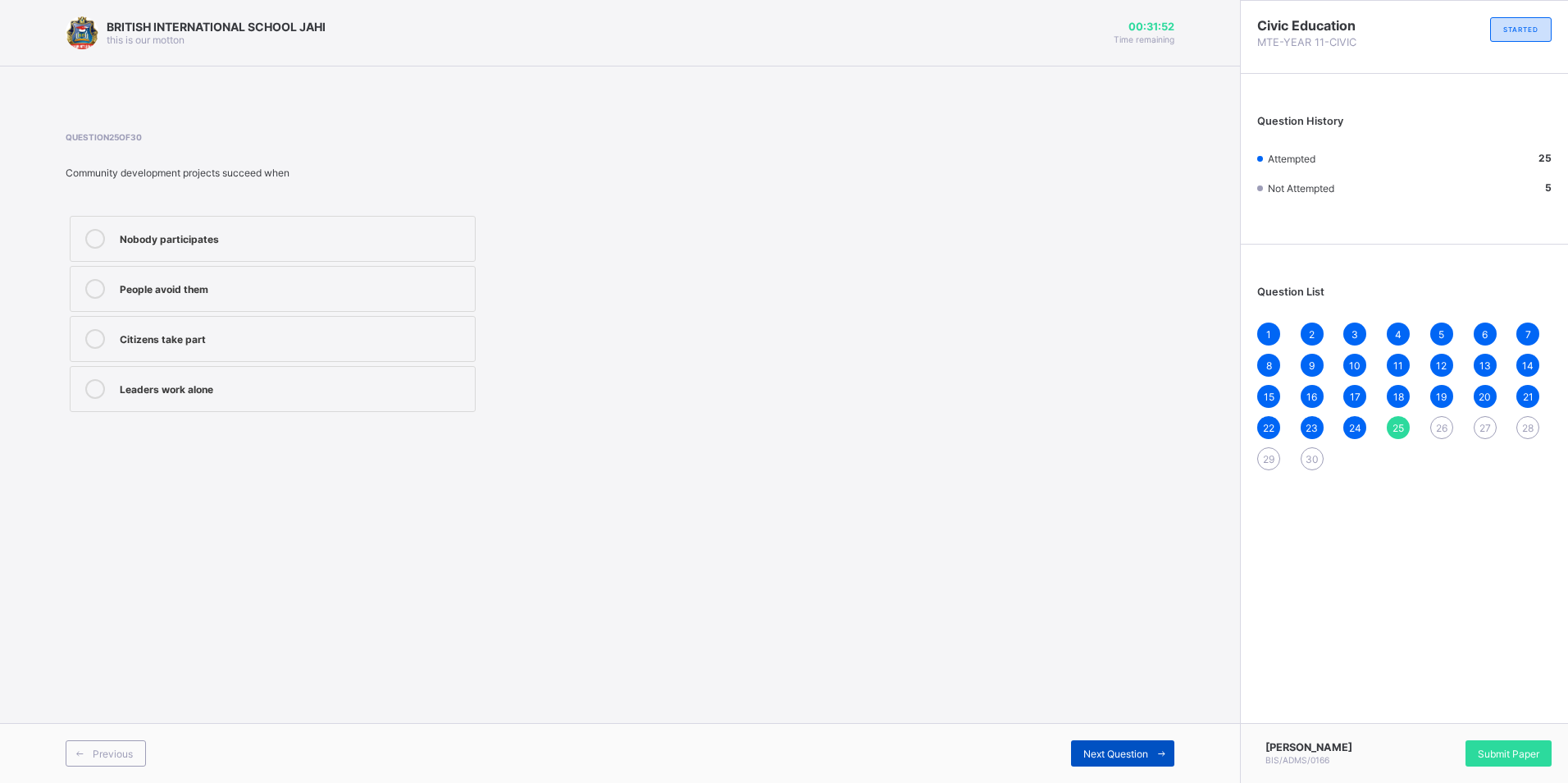
click at [1095, 752] on span "Next Question" at bounding box center [1116, 753] width 65 height 12
click at [84, 384] on div at bounding box center [95, 389] width 33 height 20
click at [1101, 749] on span "Next Question" at bounding box center [1116, 753] width 65 height 12
click at [87, 745] on span at bounding box center [79, 753] width 26 height 26
click at [81, 387] on div at bounding box center [95, 389] width 33 height 20
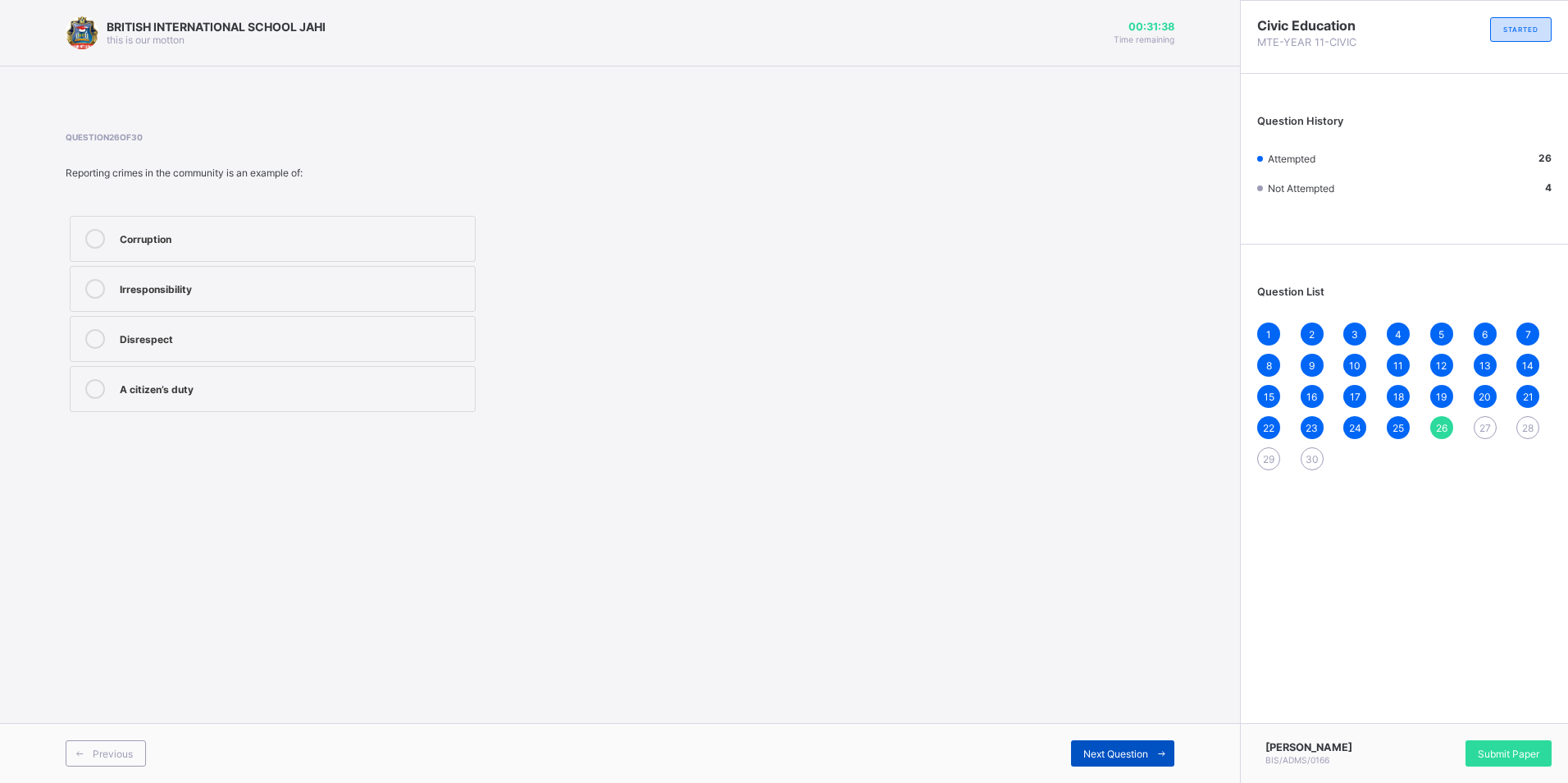
click at [1089, 748] on span "Next Question" at bounding box center [1116, 753] width 65 height 12
click at [93, 385] on icon at bounding box center [95, 389] width 20 height 20
click at [1122, 748] on span "Next Question" at bounding box center [1116, 753] width 65 height 12
click at [97, 287] on icon at bounding box center [95, 288] width 20 height 20
click at [1129, 748] on span "Next Question" at bounding box center [1116, 753] width 65 height 12
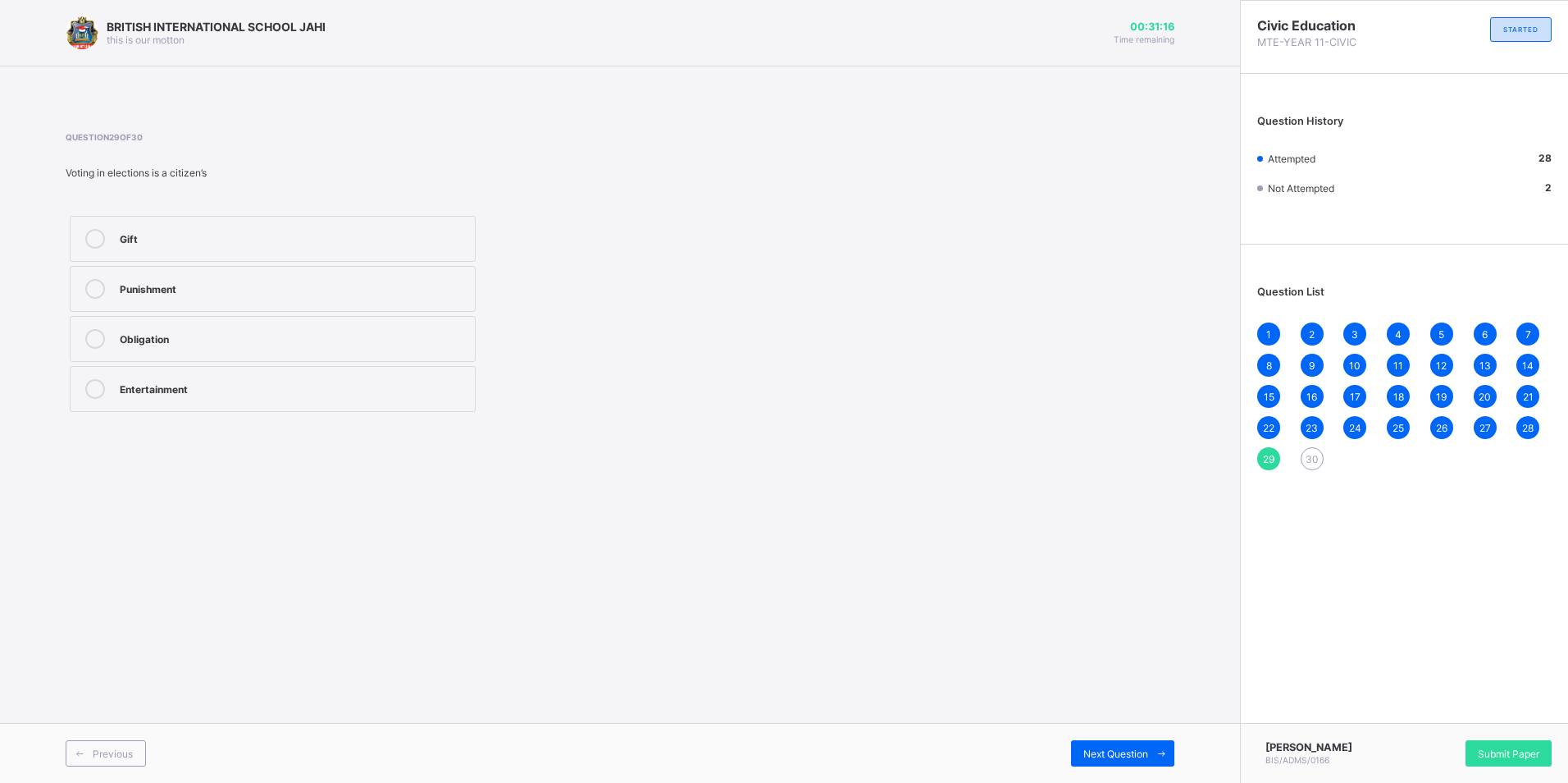
click at [94, 329] on icon at bounding box center [95, 339] width 20 height 20
click at [1126, 753] on span "Next Question" at bounding box center [1116, 753] width 65 height 12
click at [91, 383] on icon at bounding box center [95, 389] width 20 height 20
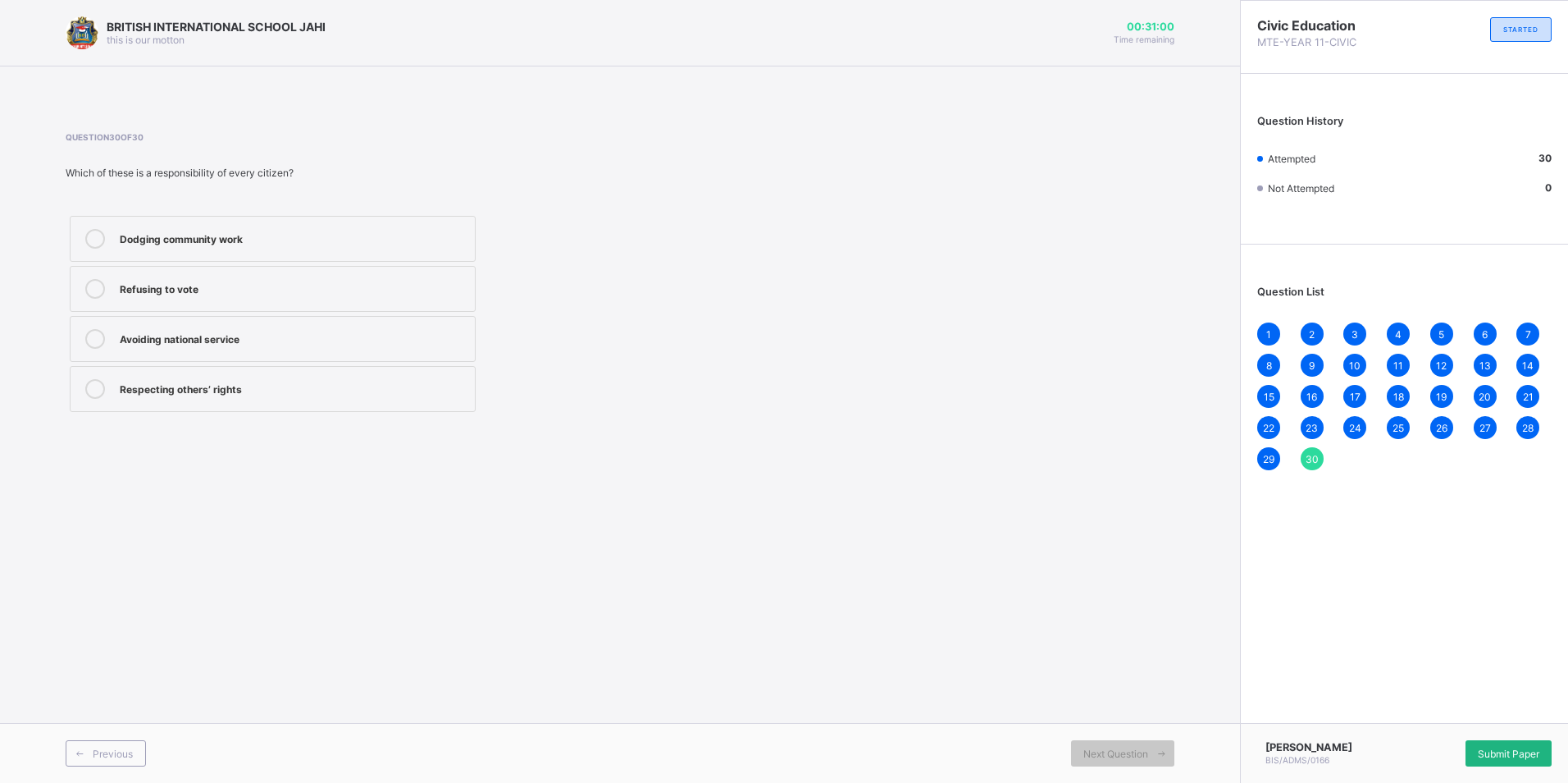
click at [1504, 751] on span "Submit Paper" at bounding box center [1509, 753] width 61 height 12
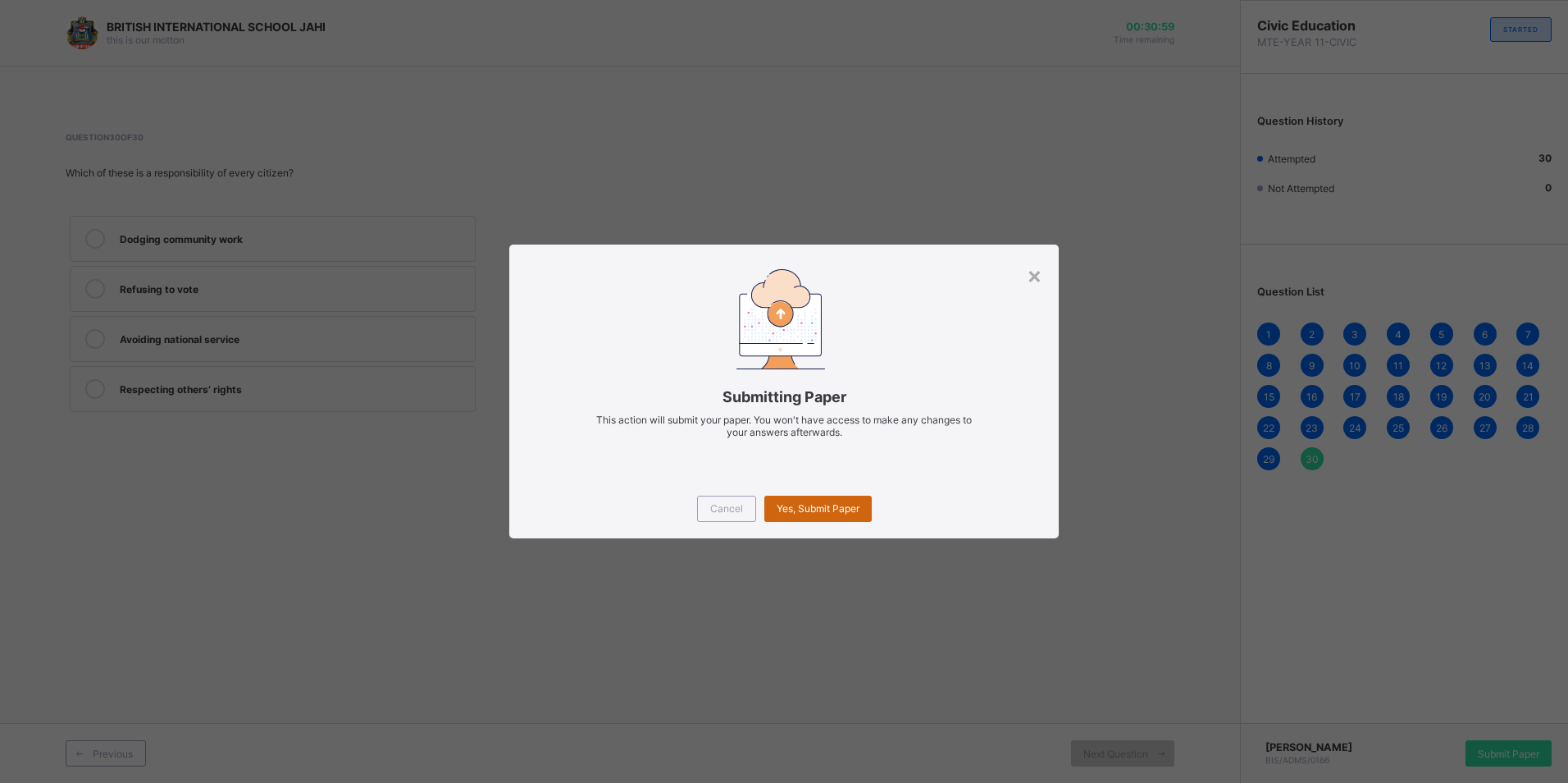
click at [836, 503] on span "Yes, Submit Paper" at bounding box center [818, 509] width 83 height 12
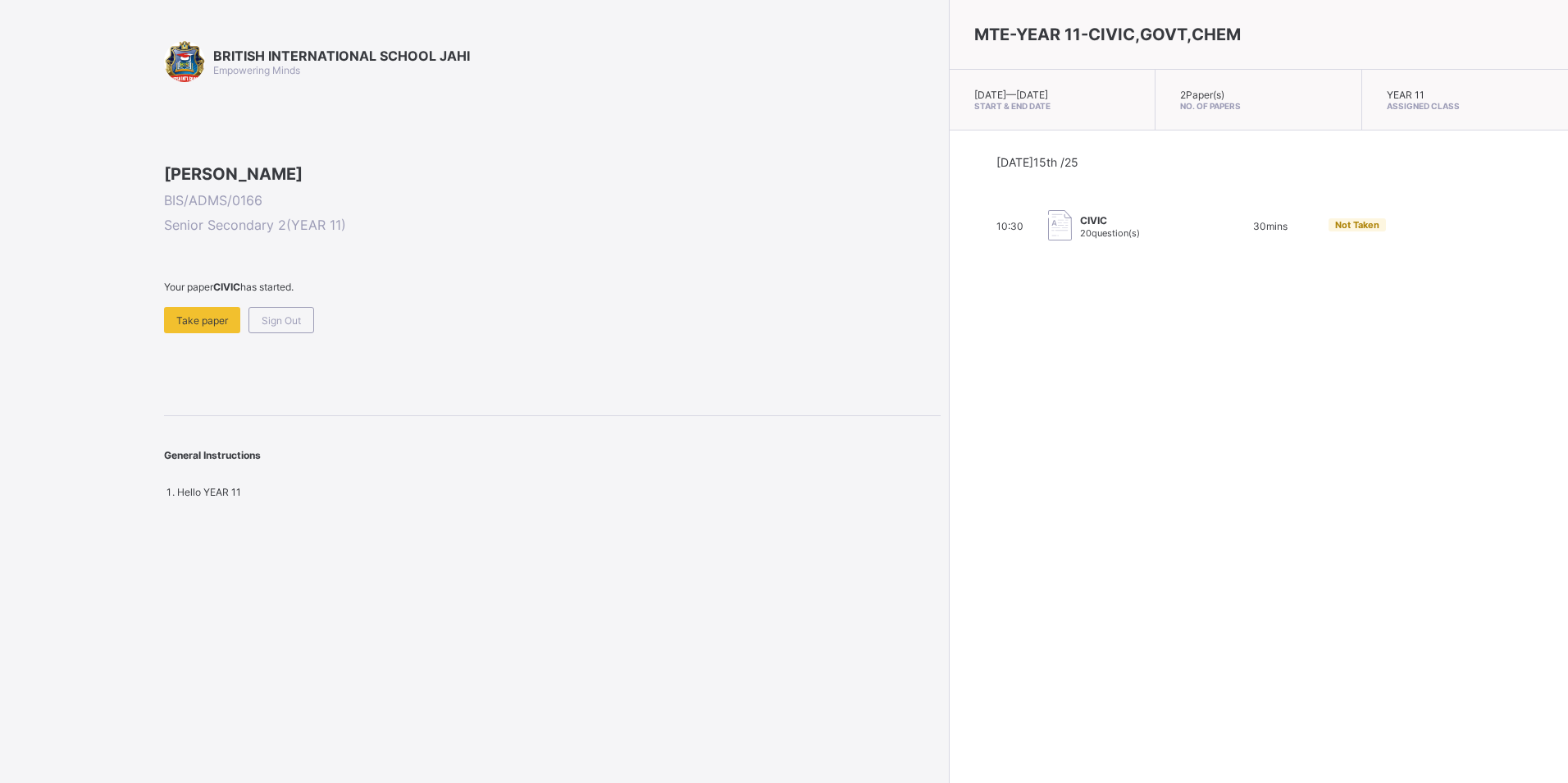
click at [293, 327] on span "Sign Out" at bounding box center [281, 321] width 39 height 12
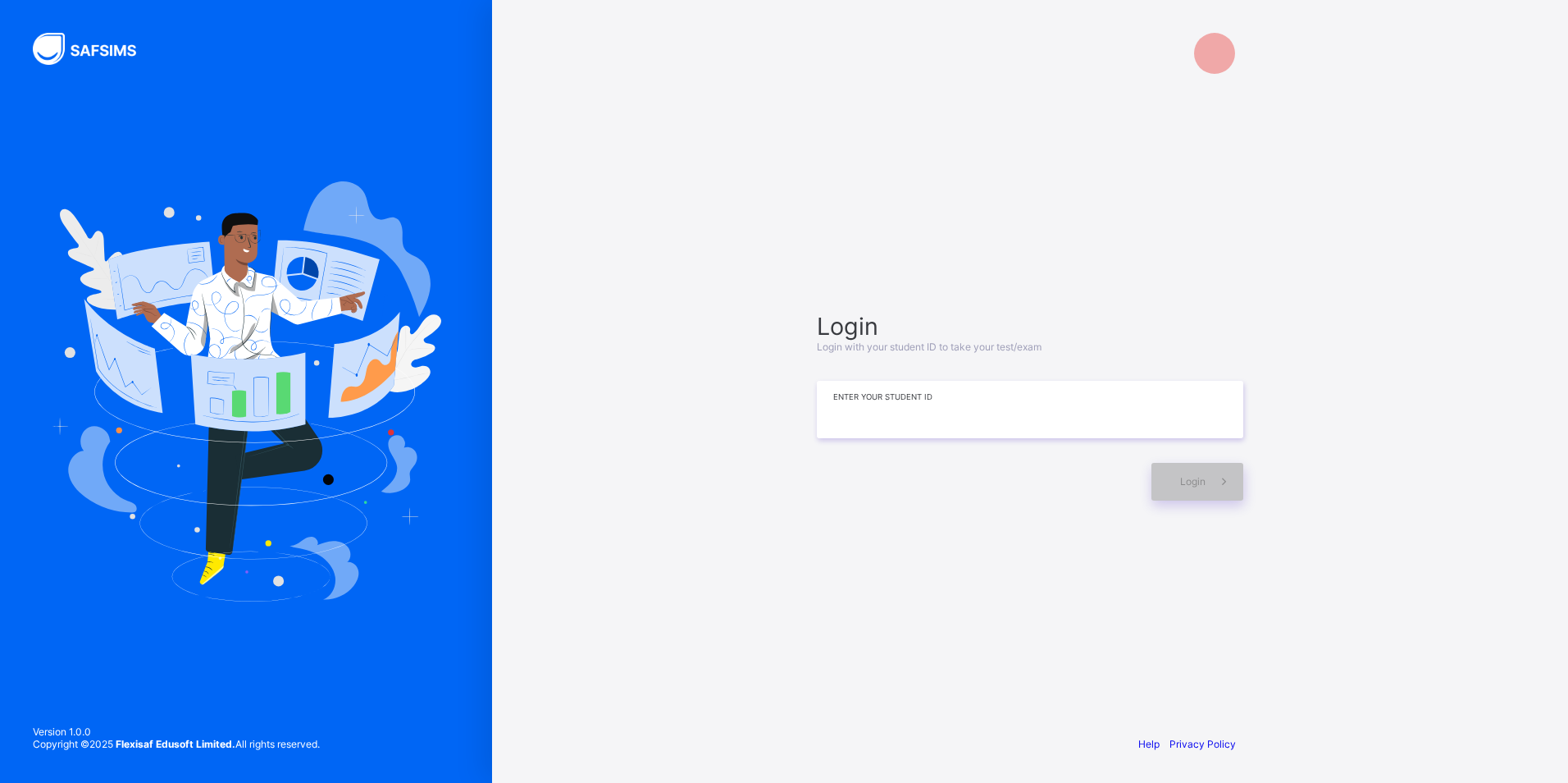
click at [834, 407] on input at bounding box center [1030, 410] width 426 height 58
click at [1249, 464] on div "**********" at bounding box center [1030, 405] width 459 height 565
click at [1242, 473] on span at bounding box center [1224, 482] width 38 height 38
click at [856, 410] on input "**********" at bounding box center [1030, 410] width 426 height 58
click at [846, 406] on input "**********" at bounding box center [1030, 410] width 426 height 58
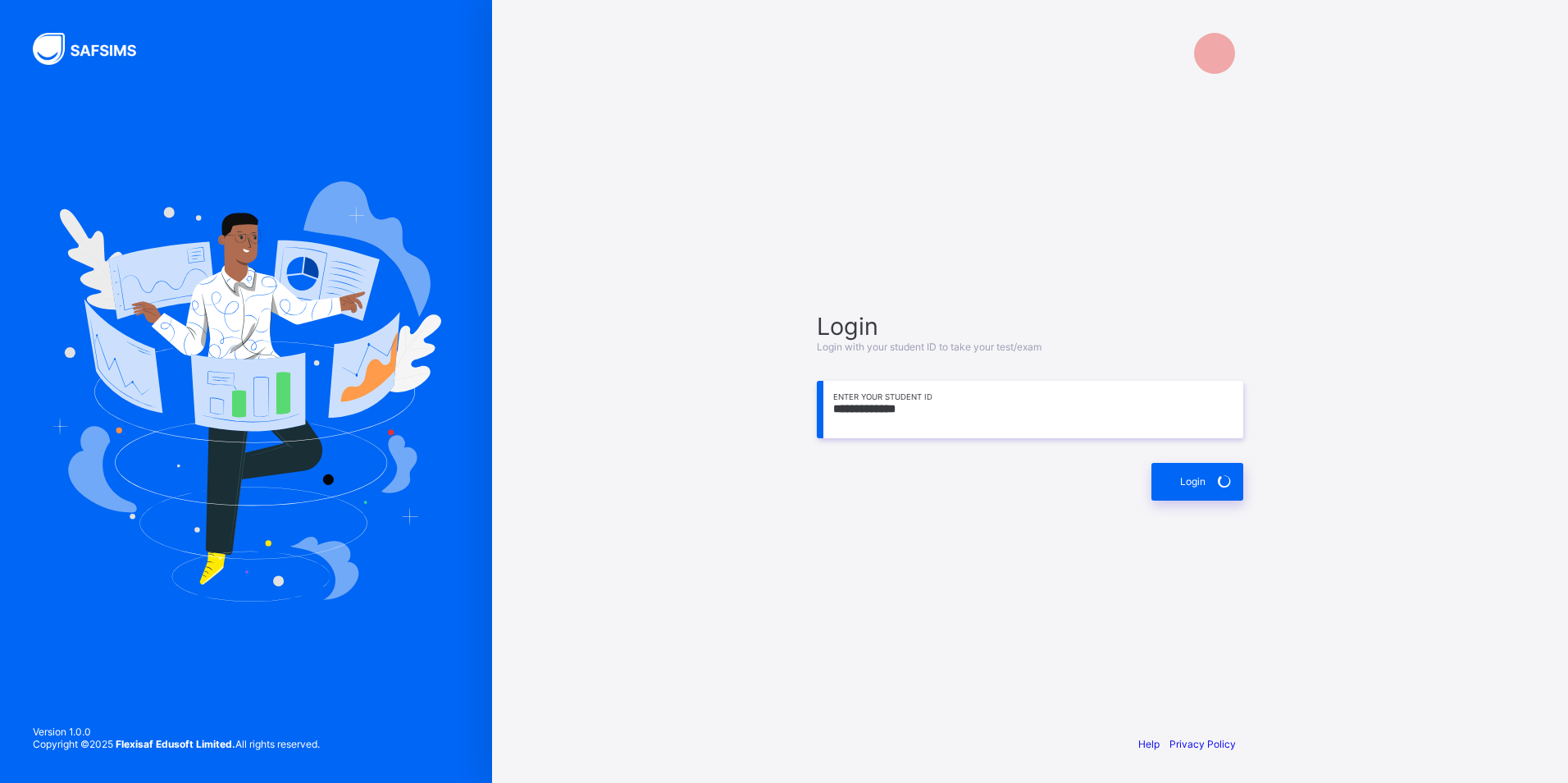
drag, startPoint x: 862, startPoint y: 412, endPoint x: 841, endPoint y: 421, distance: 22.8
click at [841, 421] on input "**********" at bounding box center [1030, 410] width 426 height 58
click at [850, 398] on input "**********" at bounding box center [1030, 410] width 426 height 58
click at [947, 406] on input "**********" at bounding box center [1030, 410] width 426 height 58
type input "**********"
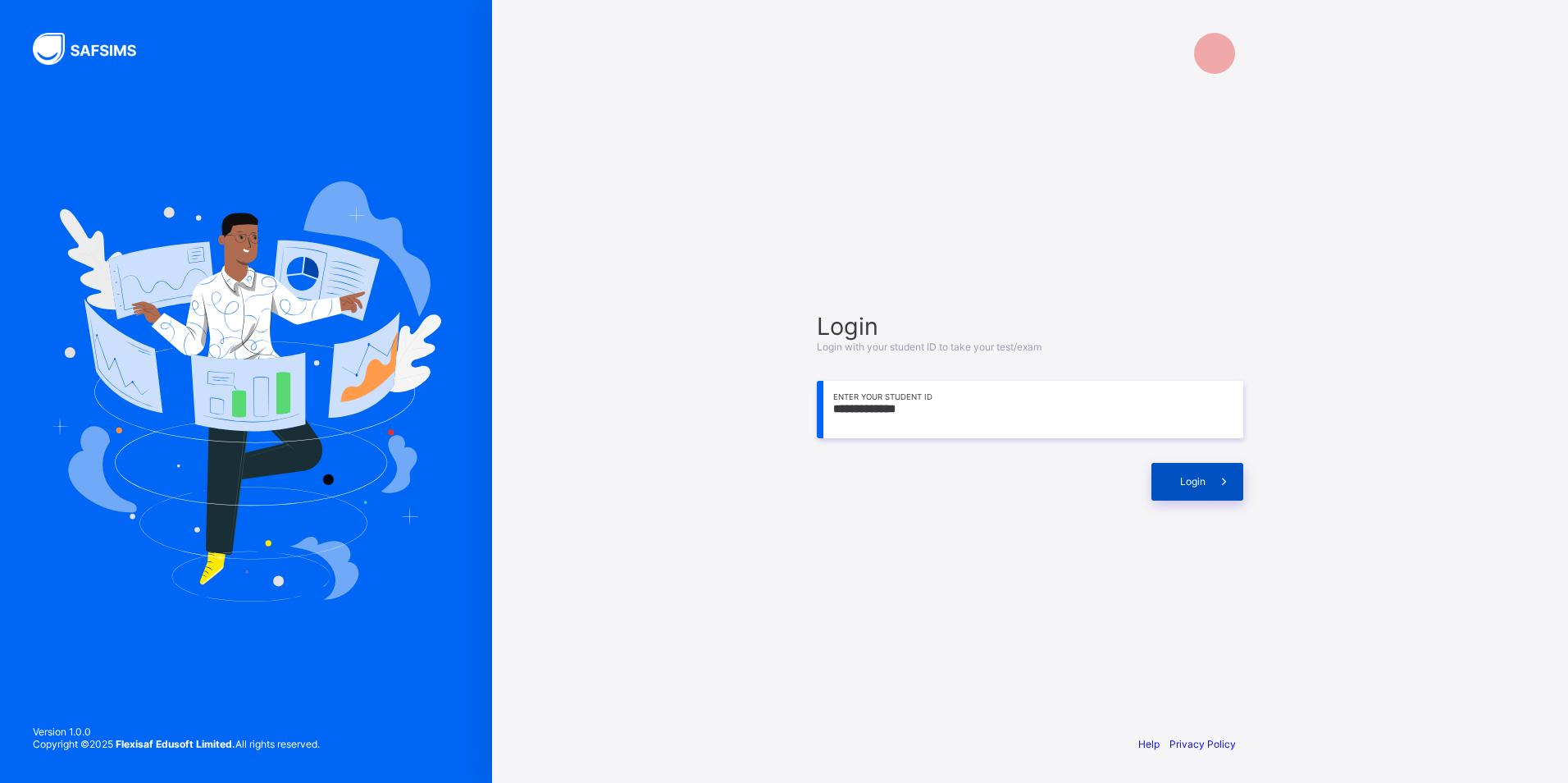
click at [1176, 485] on div "Login" at bounding box center [1197, 482] width 92 height 38
click at [1157, 487] on div "Login" at bounding box center [1197, 482] width 92 height 38
drag, startPoint x: 1233, startPoint y: 465, endPoint x: 1230, endPoint y: 440, distance: 25.2
click at [1233, 454] on div "Login" at bounding box center [1030, 474] width 426 height 54
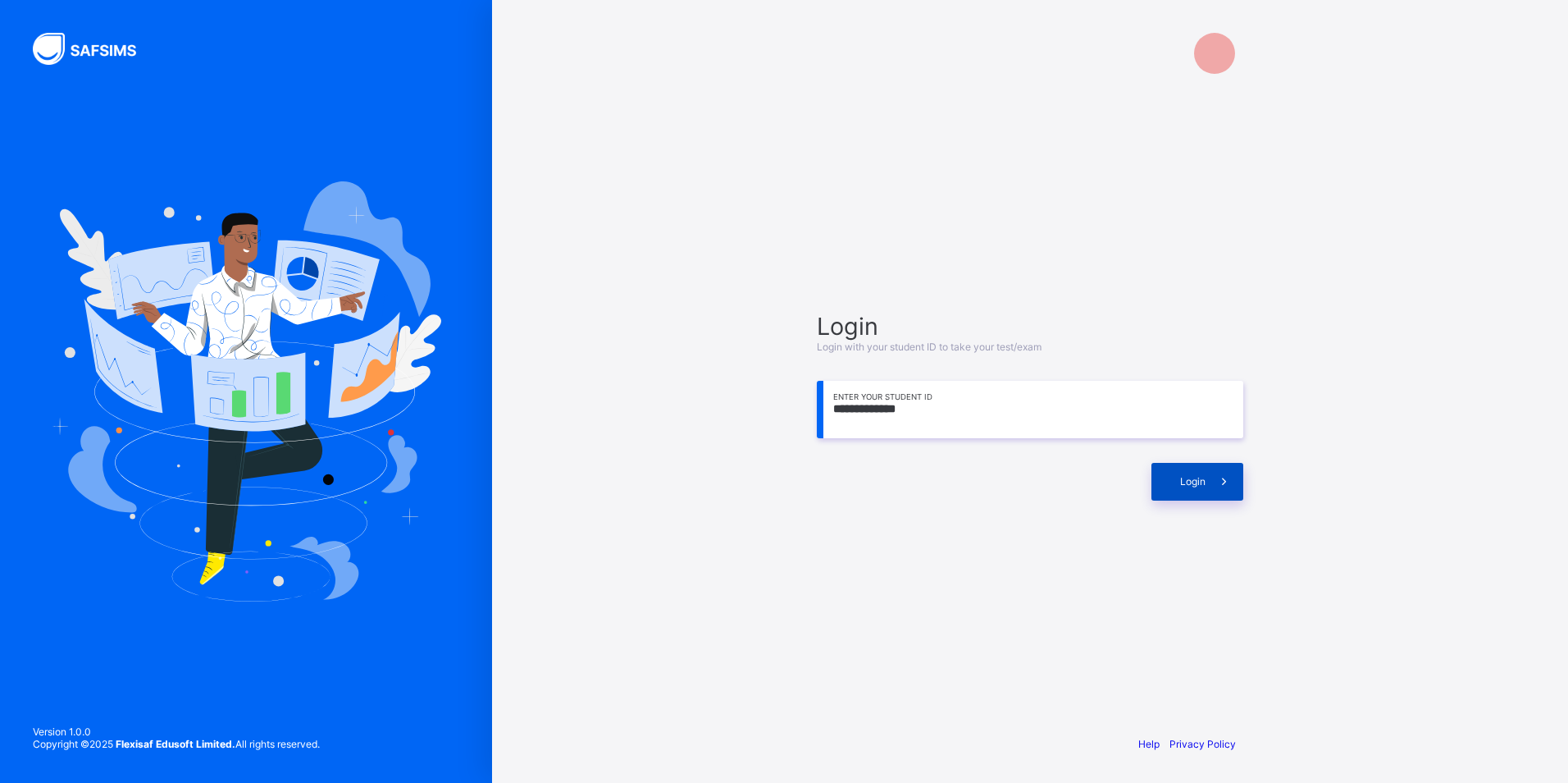
click at [1226, 488] on span at bounding box center [1224, 482] width 38 height 38
click at [1323, 386] on div "**********" at bounding box center [1030, 392] width 1076 height 783
drag, startPoint x: 1225, startPoint y: 484, endPoint x: 1208, endPoint y: 460, distance: 29.4
click at [1225, 483] on icon at bounding box center [1224, 481] width 22 height 21
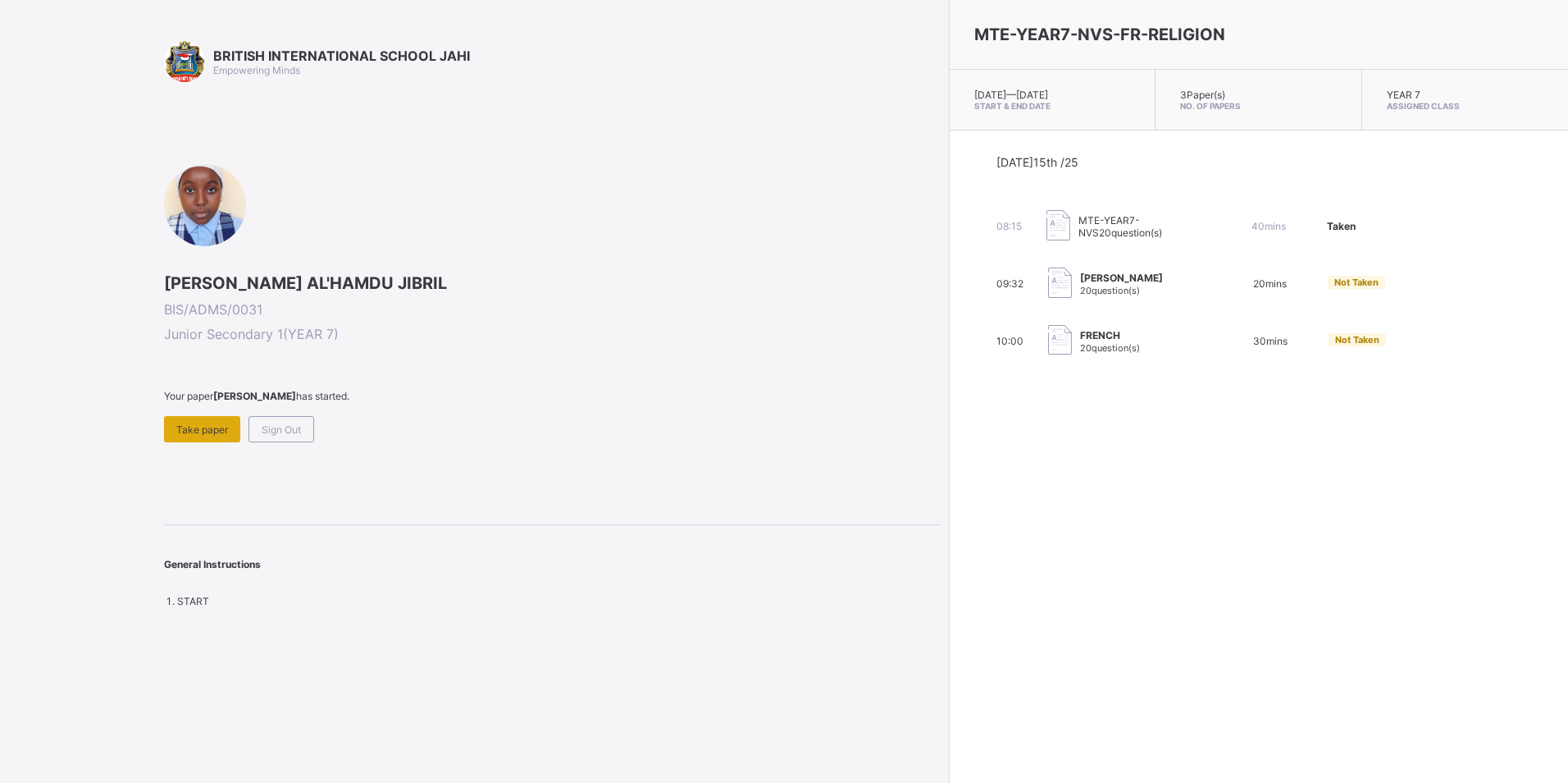
click at [195, 433] on span "Take paper" at bounding box center [202, 429] width 52 height 12
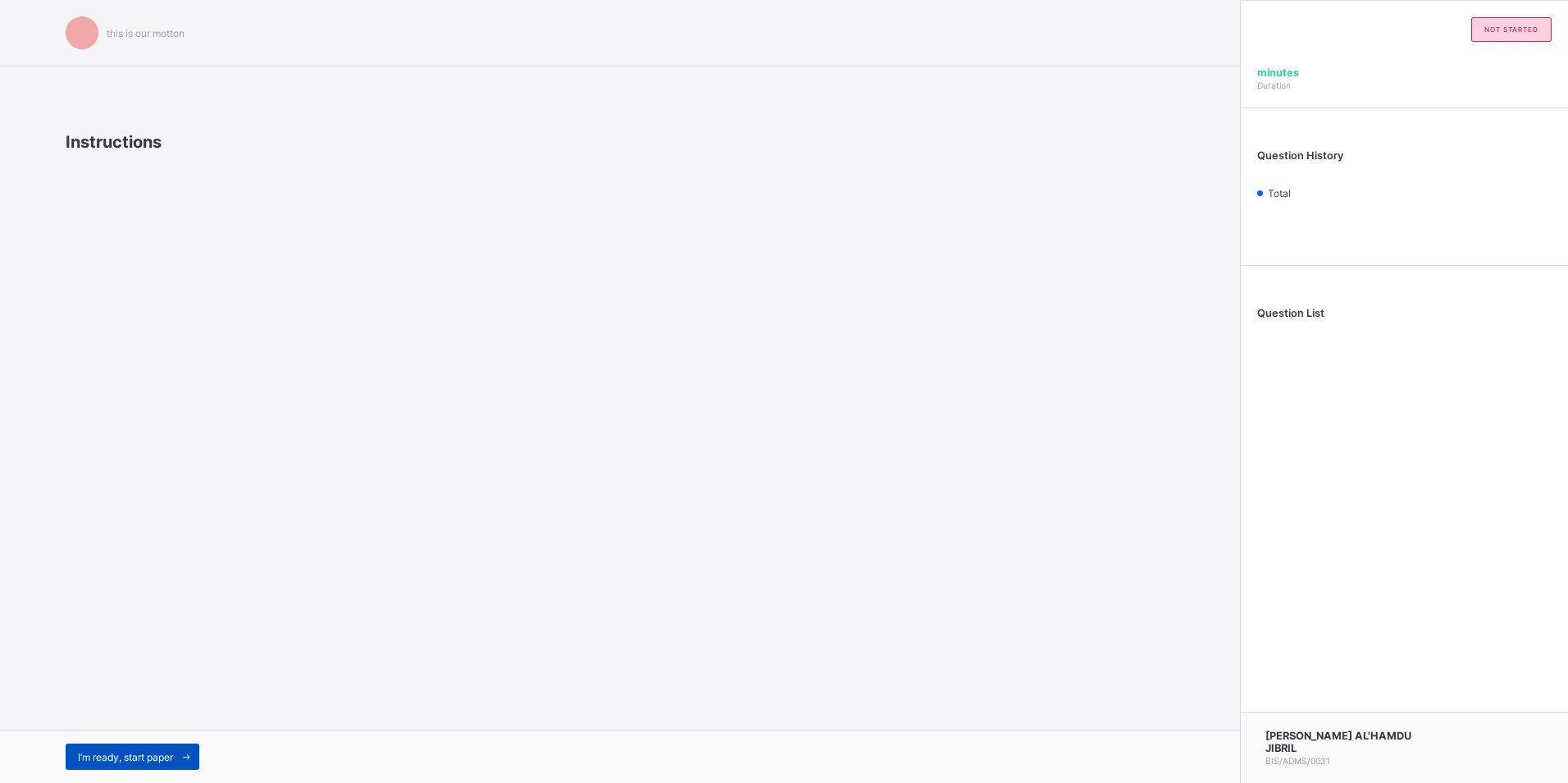
click at [147, 760] on span "I’m ready, start paper" at bounding box center [125, 757] width 95 height 12
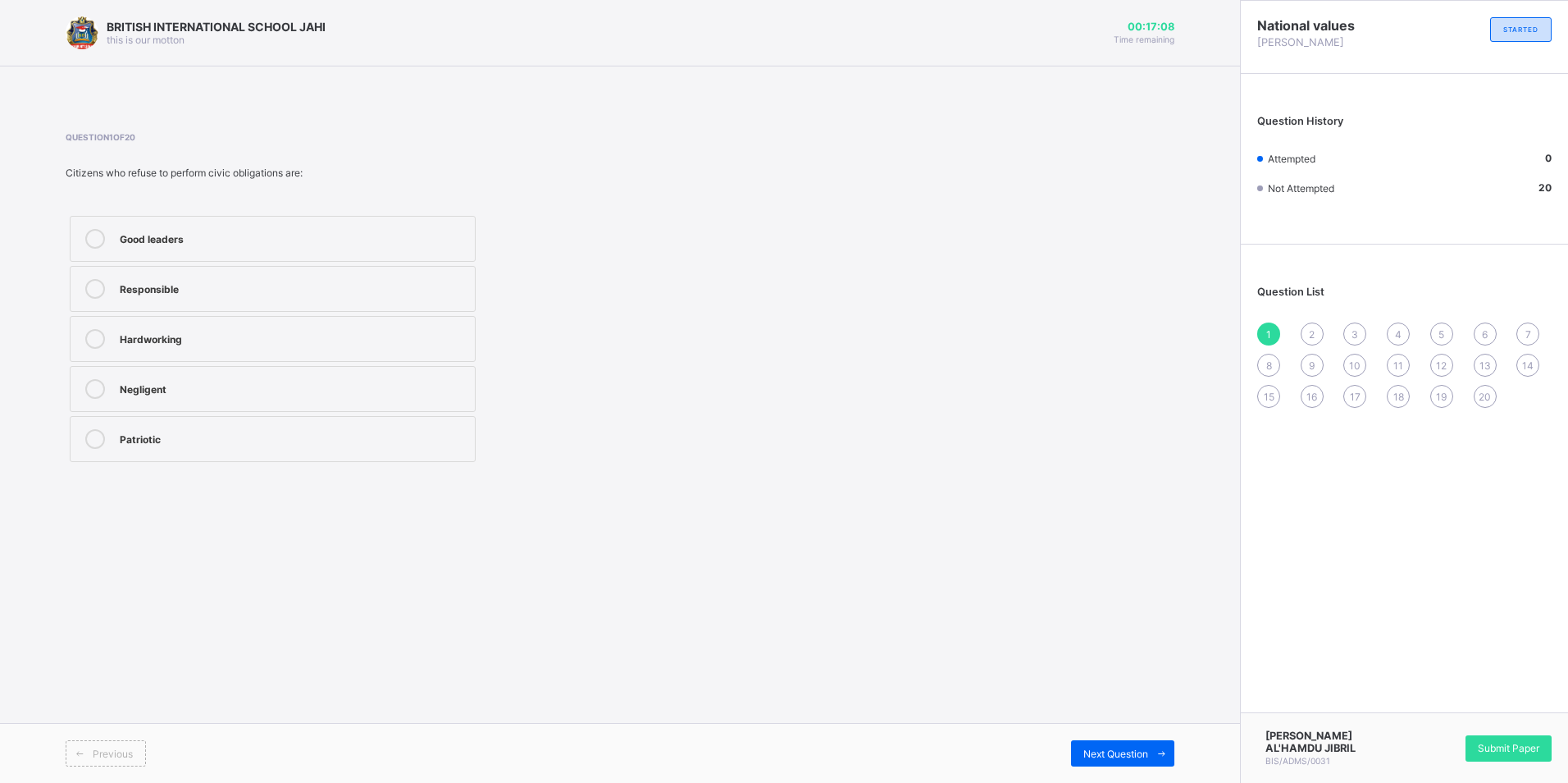
click at [299, 437] on div "Patriotic" at bounding box center [293, 437] width 347 height 17
click at [1502, 750] on span "Submit Paper" at bounding box center [1509, 748] width 61 height 12
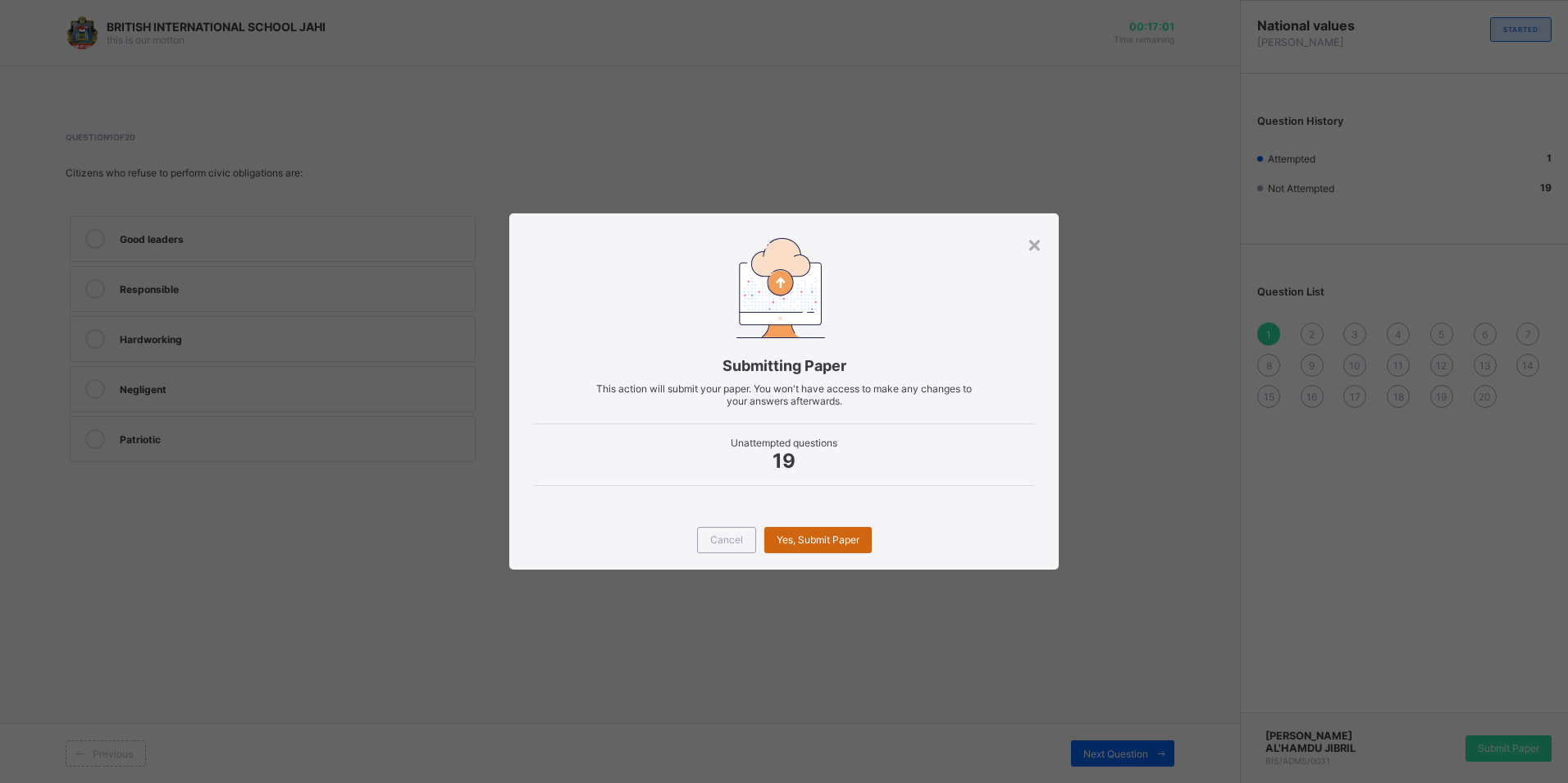
click at [826, 535] on span "Yes, Submit Paper" at bounding box center [818, 539] width 83 height 12
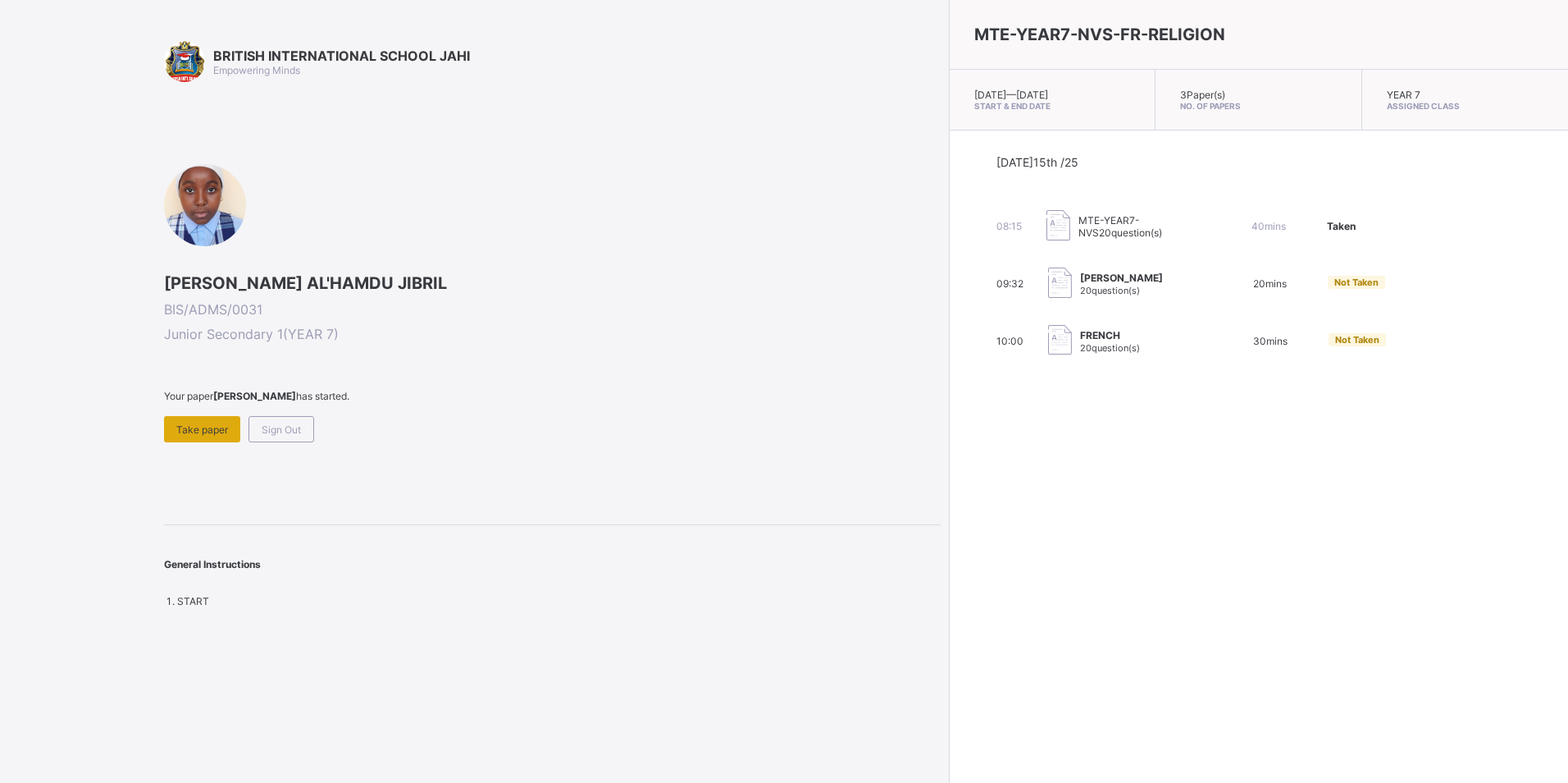
click at [202, 433] on span "Take paper" at bounding box center [202, 429] width 52 height 12
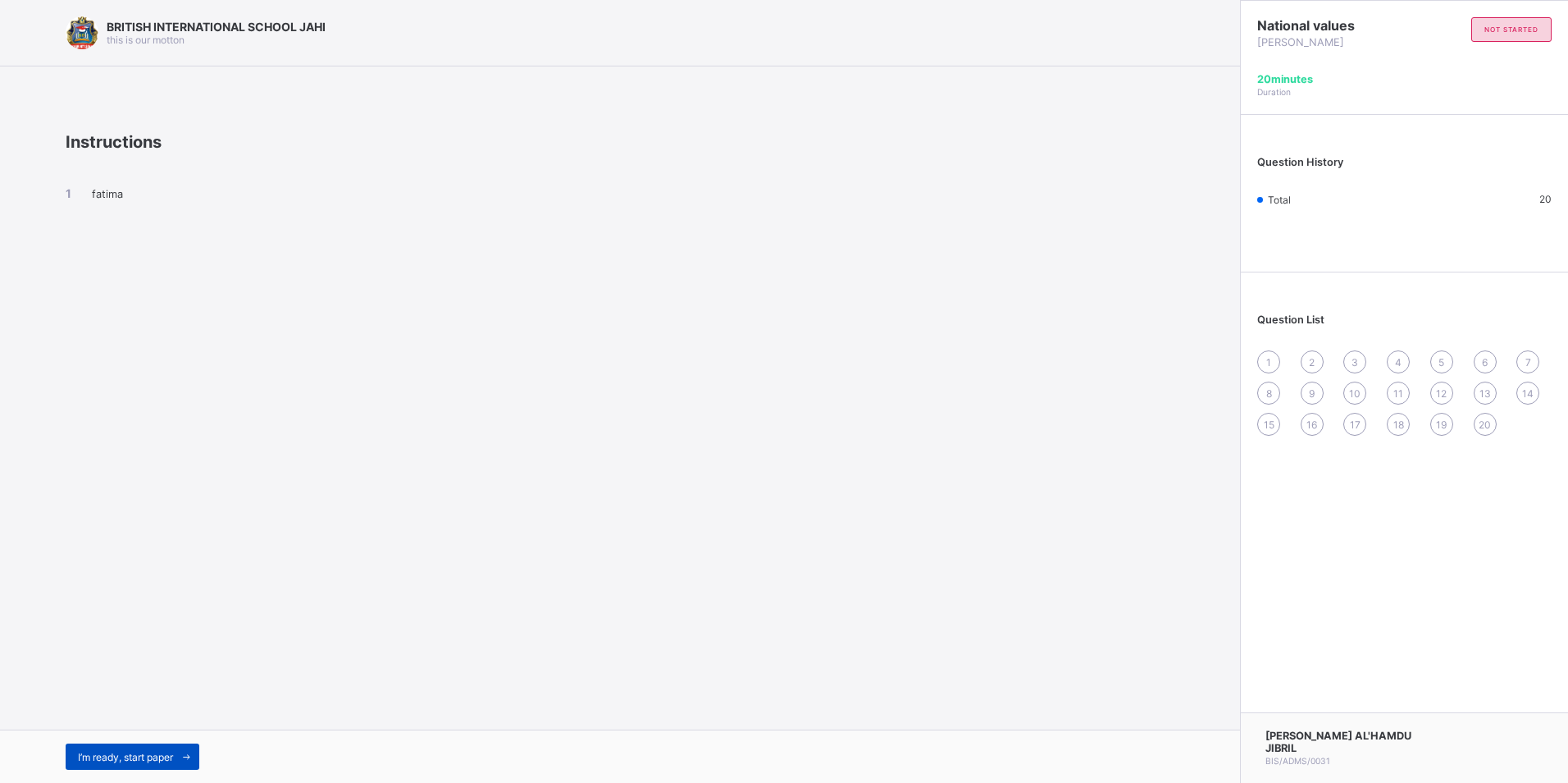
click at [155, 764] on div "I’m ready, start paper" at bounding box center [132, 757] width 134 height 26
